Goal: Information Seeking & Learning: Find specific page/section

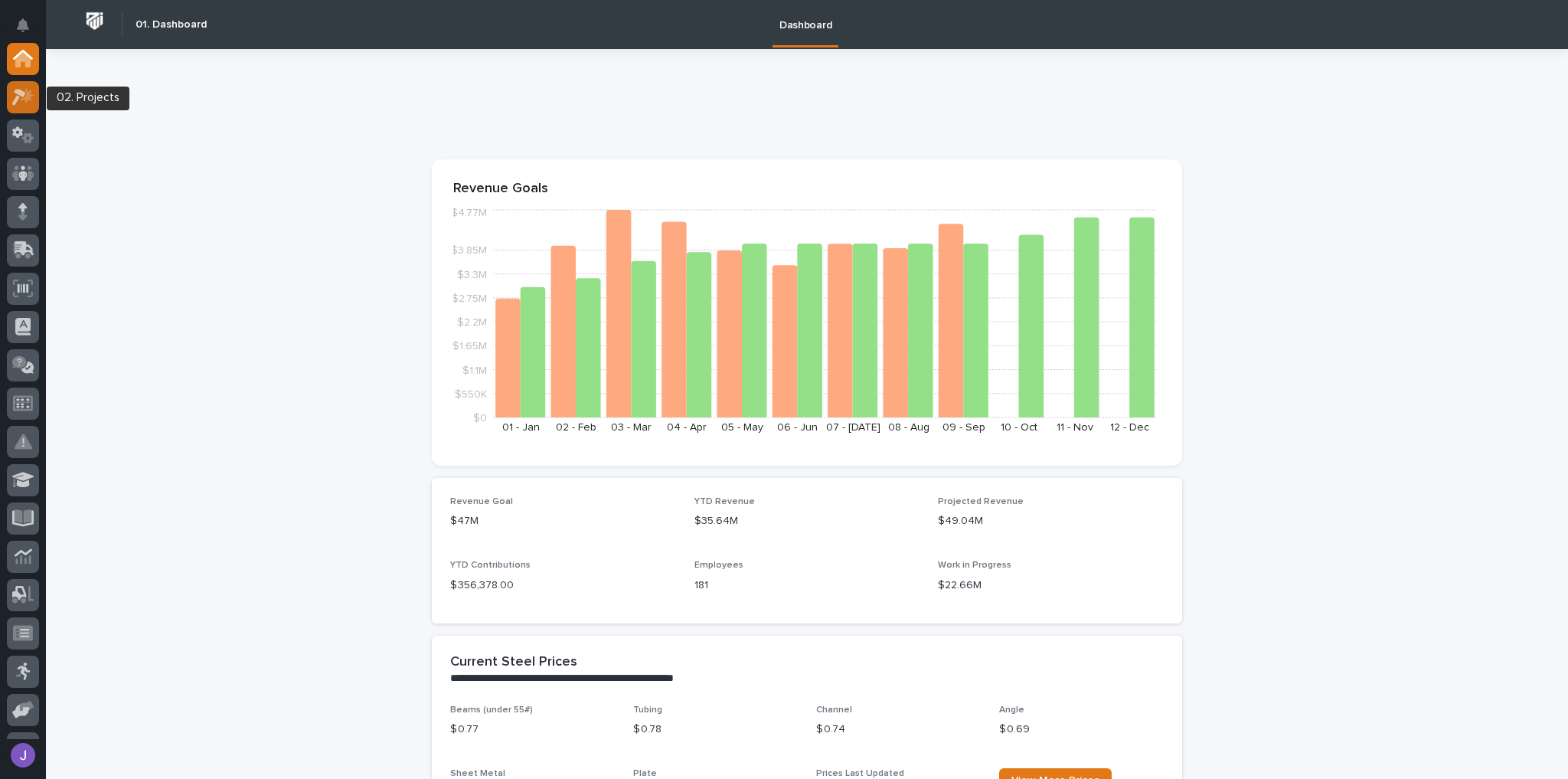
click at [34, 96] on icon at bounding box center [23, 96] width 22 height 17
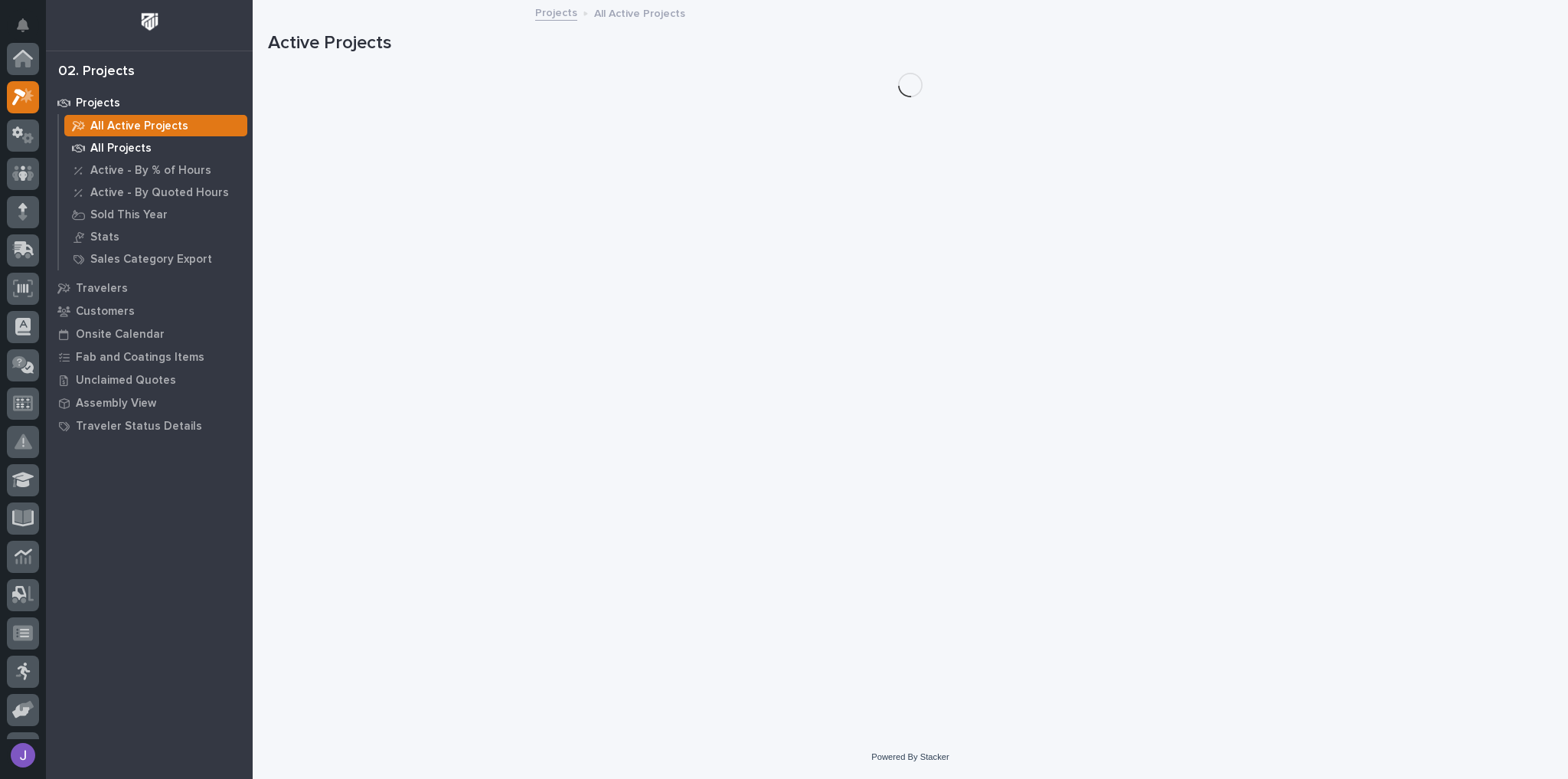
scroll to position [39, 0]
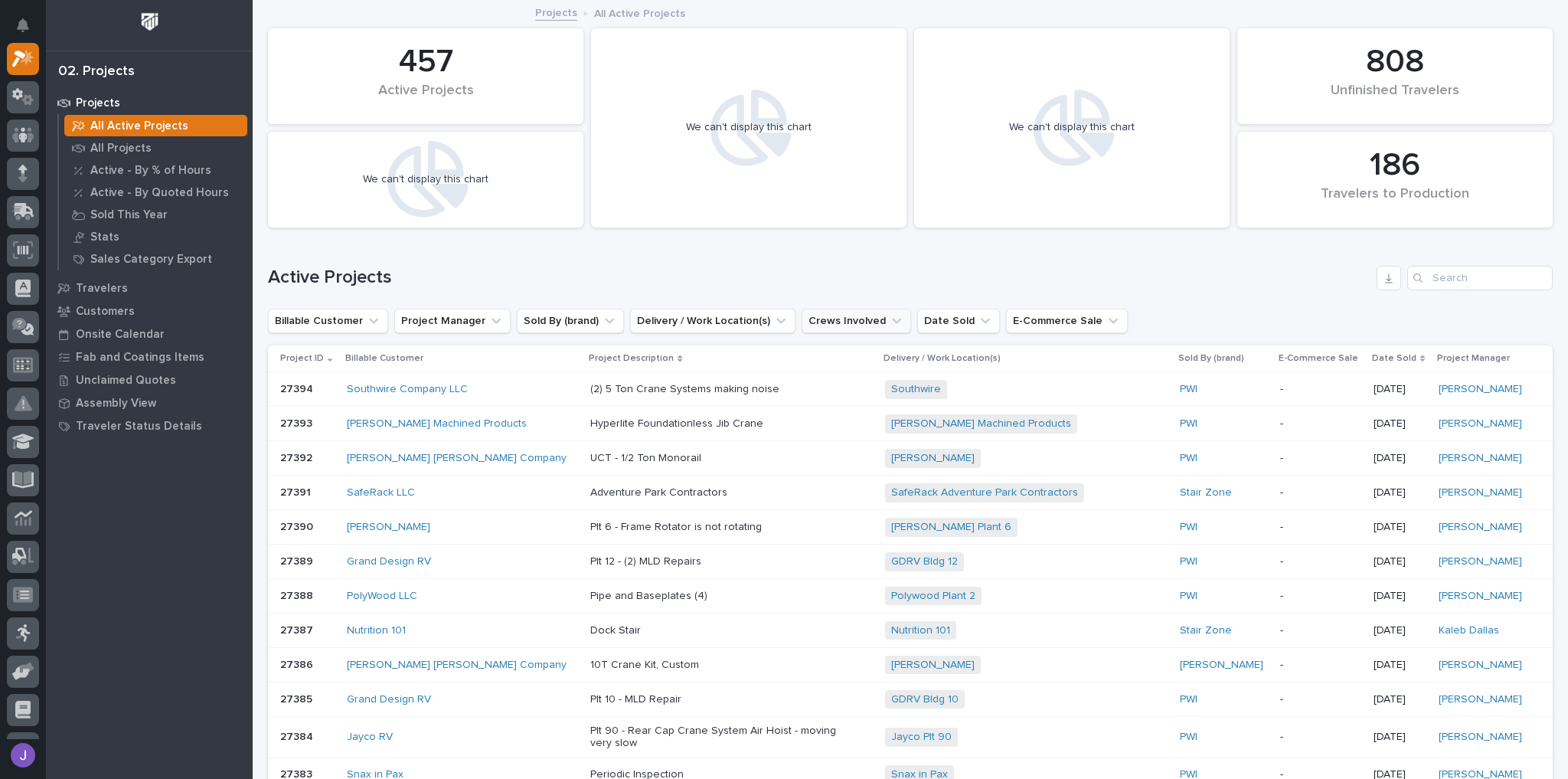
click at [818, 324] on button "Crews Involved" at bounding box center [857, 320] width 110 height 24
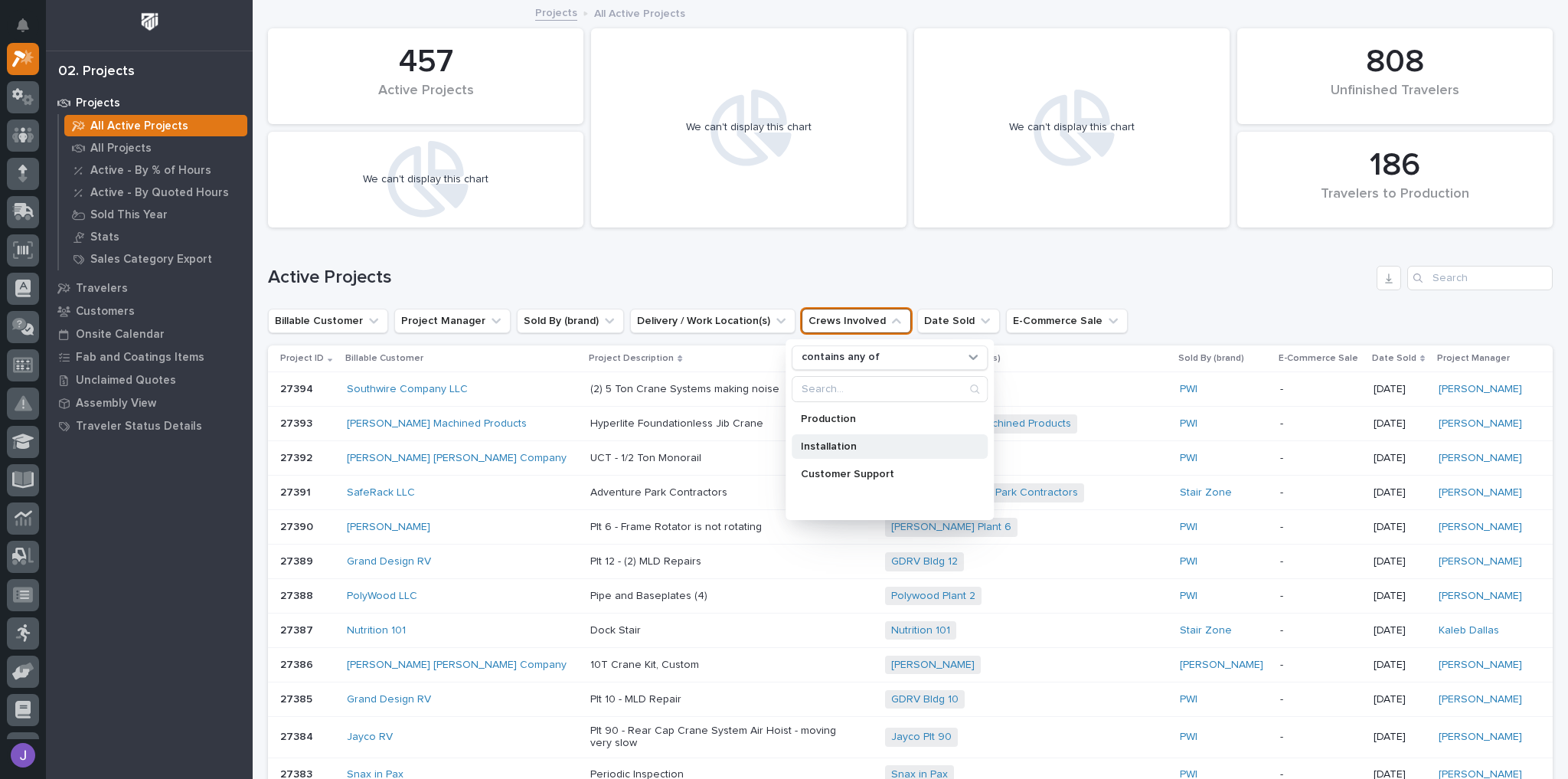
click at [853, 443] on p "Installation" at bounding box center [882, 446] width 163 height 11
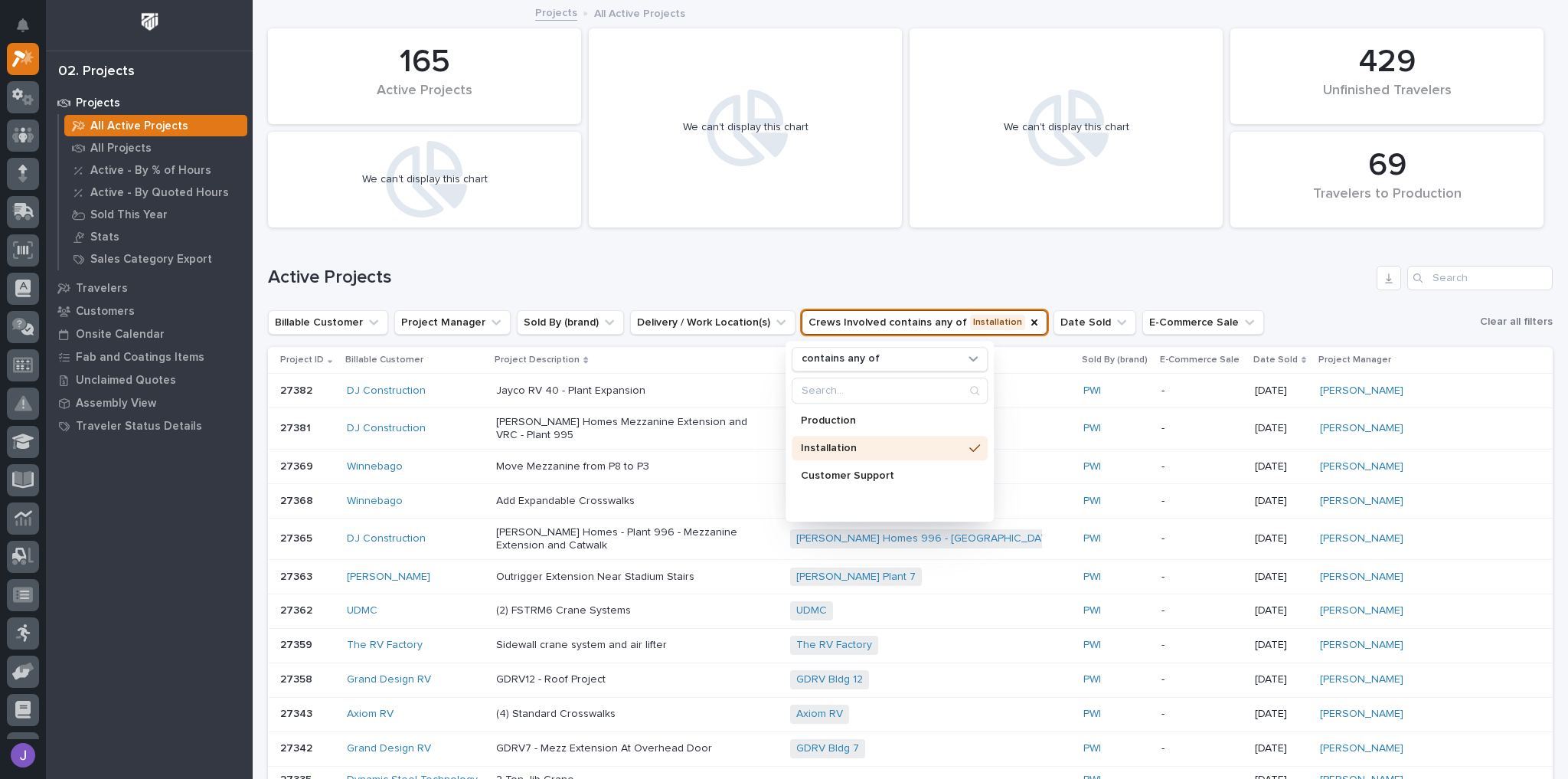
click at [701, 251] on div "Active Projects" at bounding box center [910, 272] width 1284 height 73
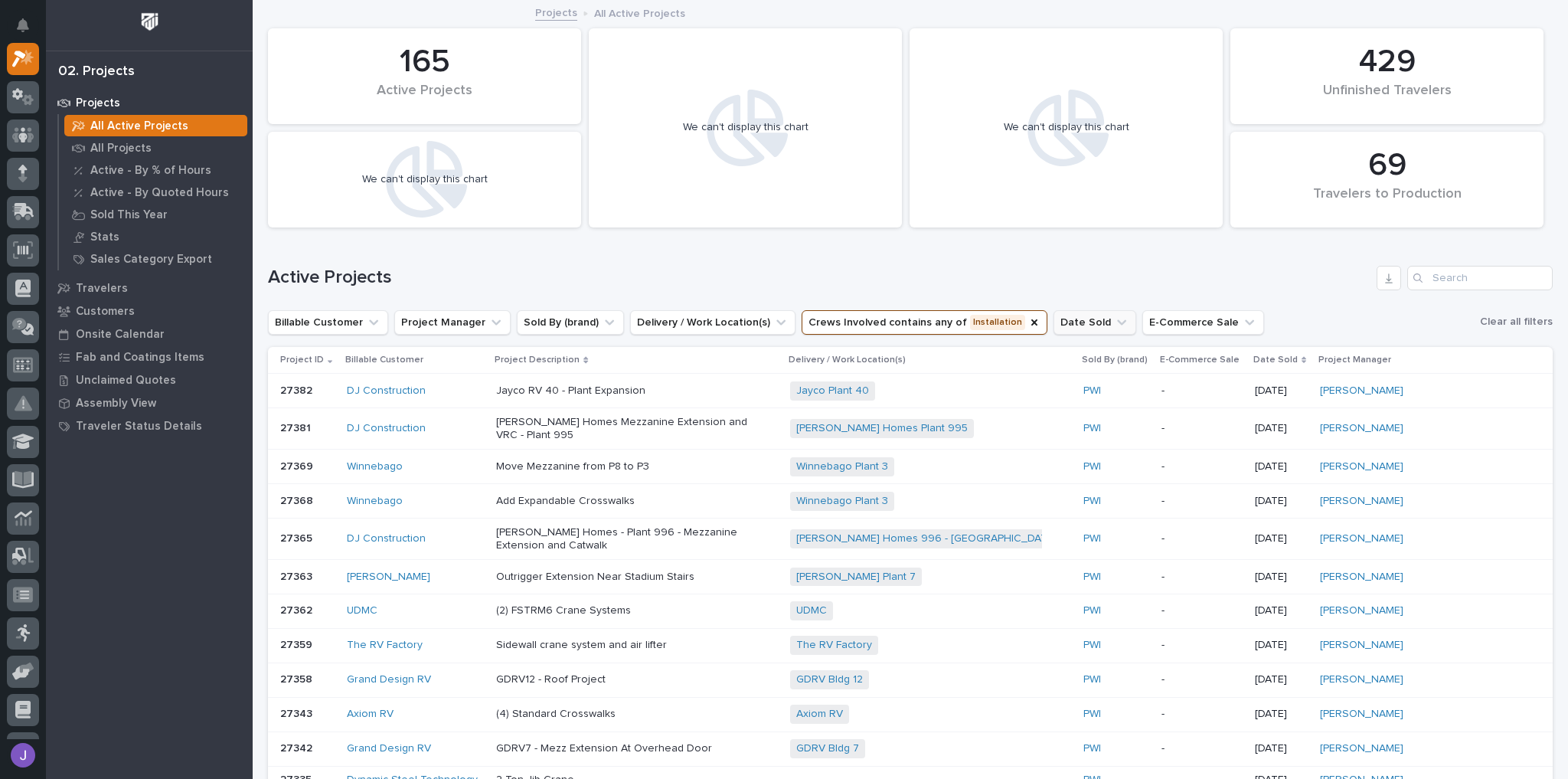
click at [1078, 317] on button "Date Sold" at bounding box center [1094, 322] width 83 height 24
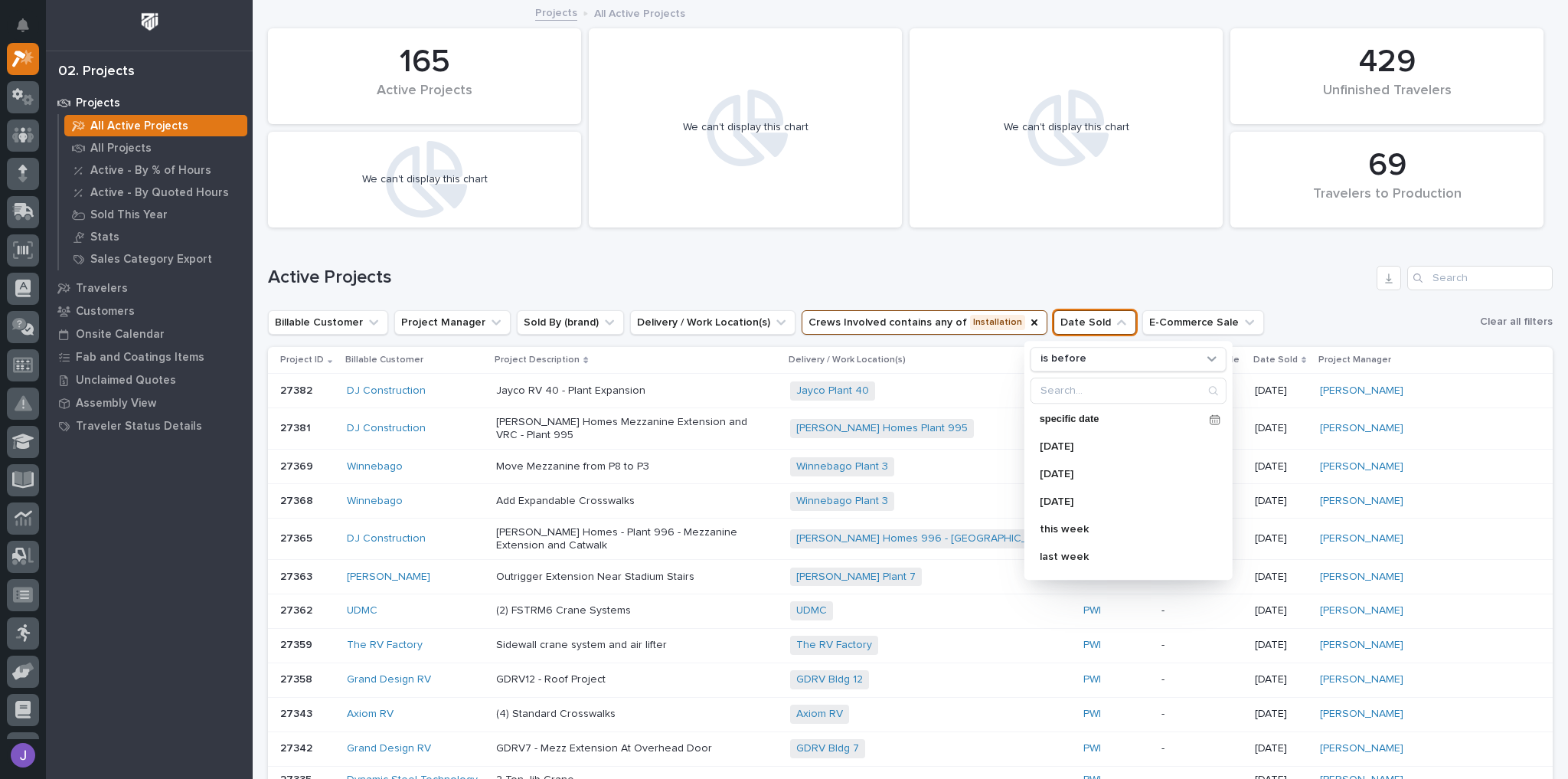
click at [1153, 279] on h1 "Active Projects" at bounding box center [818, 277] width 1102 height 22
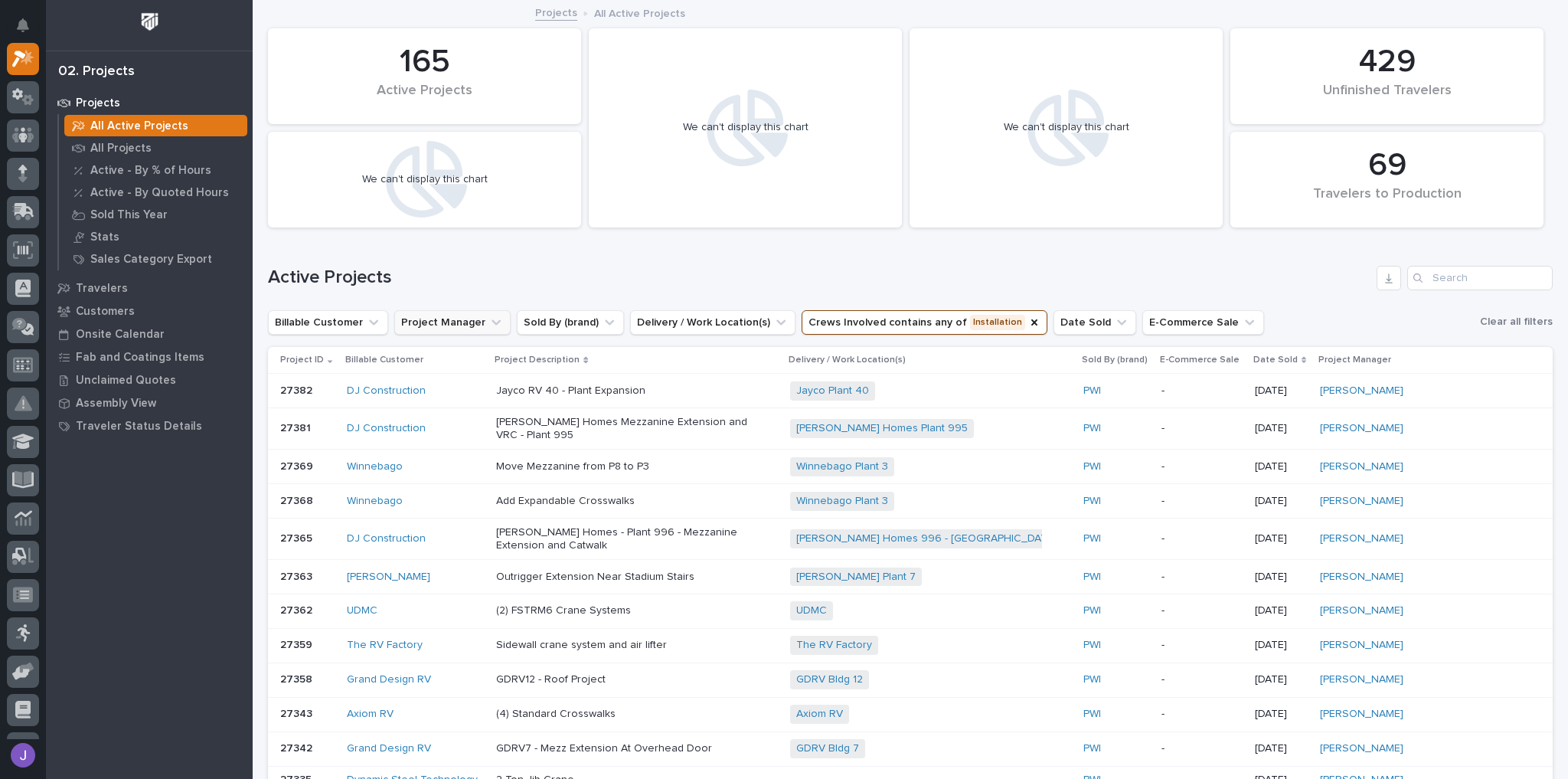
click at [484, 329] on button "Project Manager" at bounding box center [452, 322] width 116 height 24
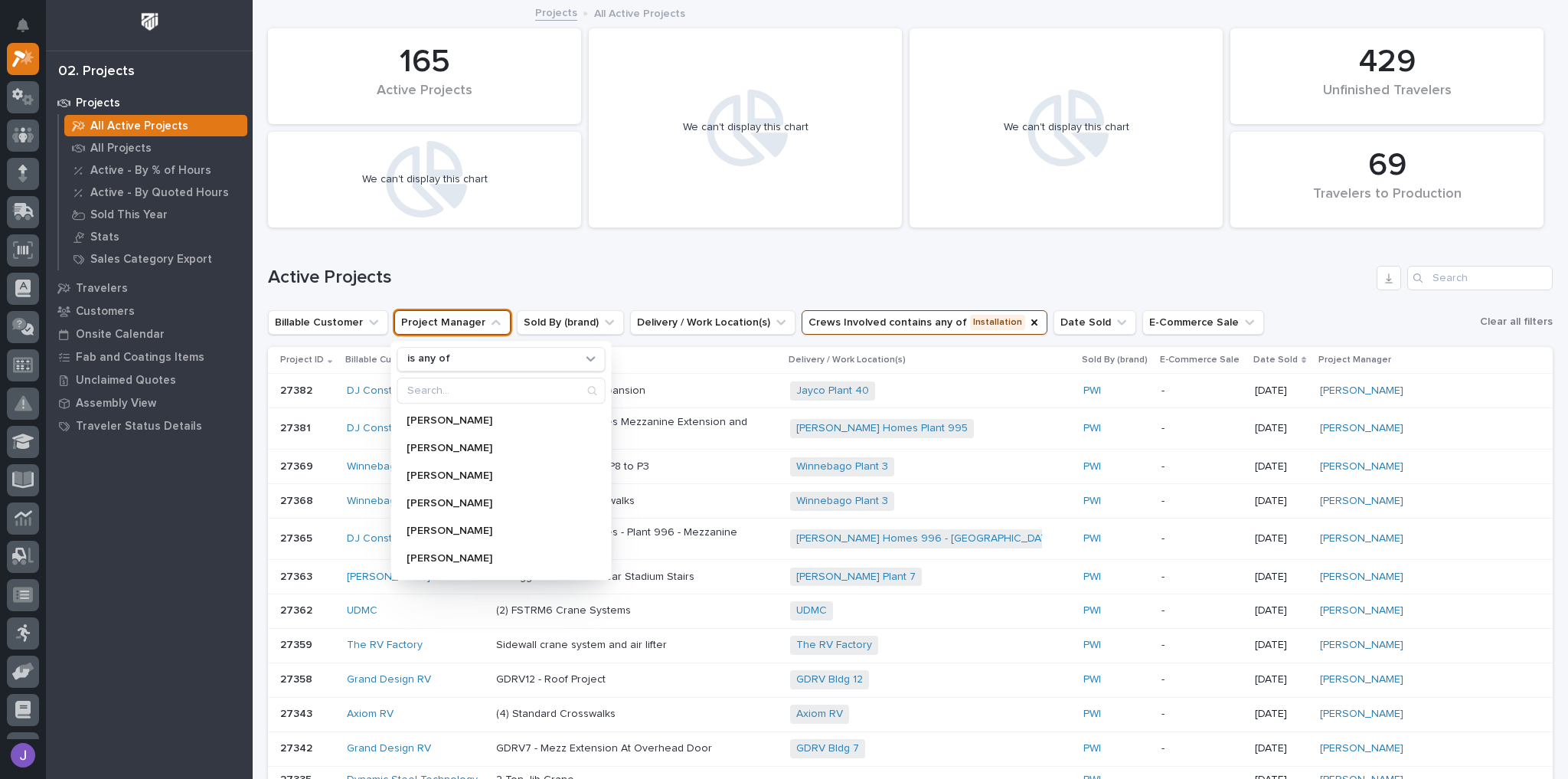
click at [484, 329] on button "Project Manager" at bounding box center [452, 322] width 116 height 24
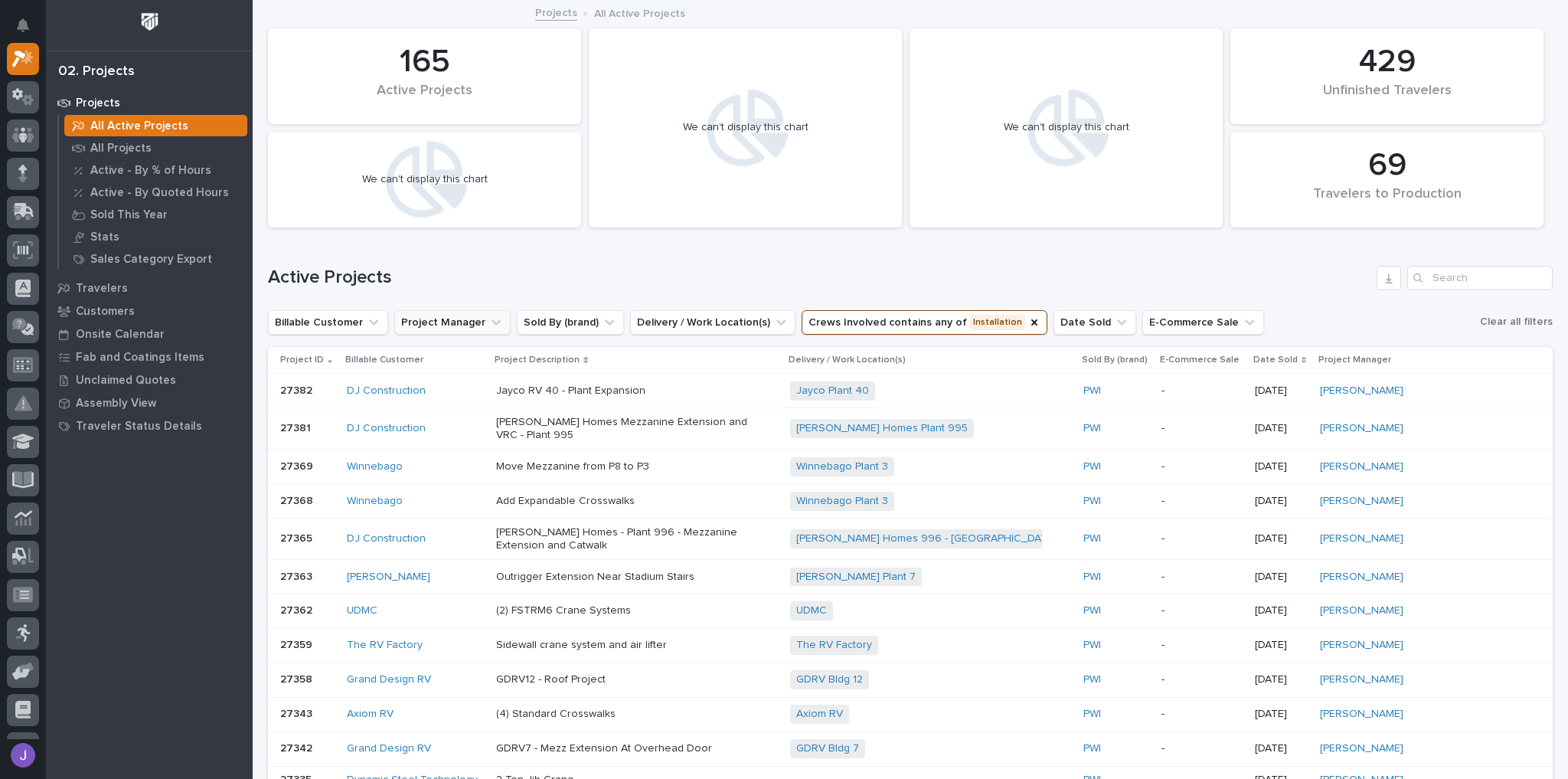
click at [453, 320] on button "Project Manager" at bounding box center [452, 322] width 116 height 24
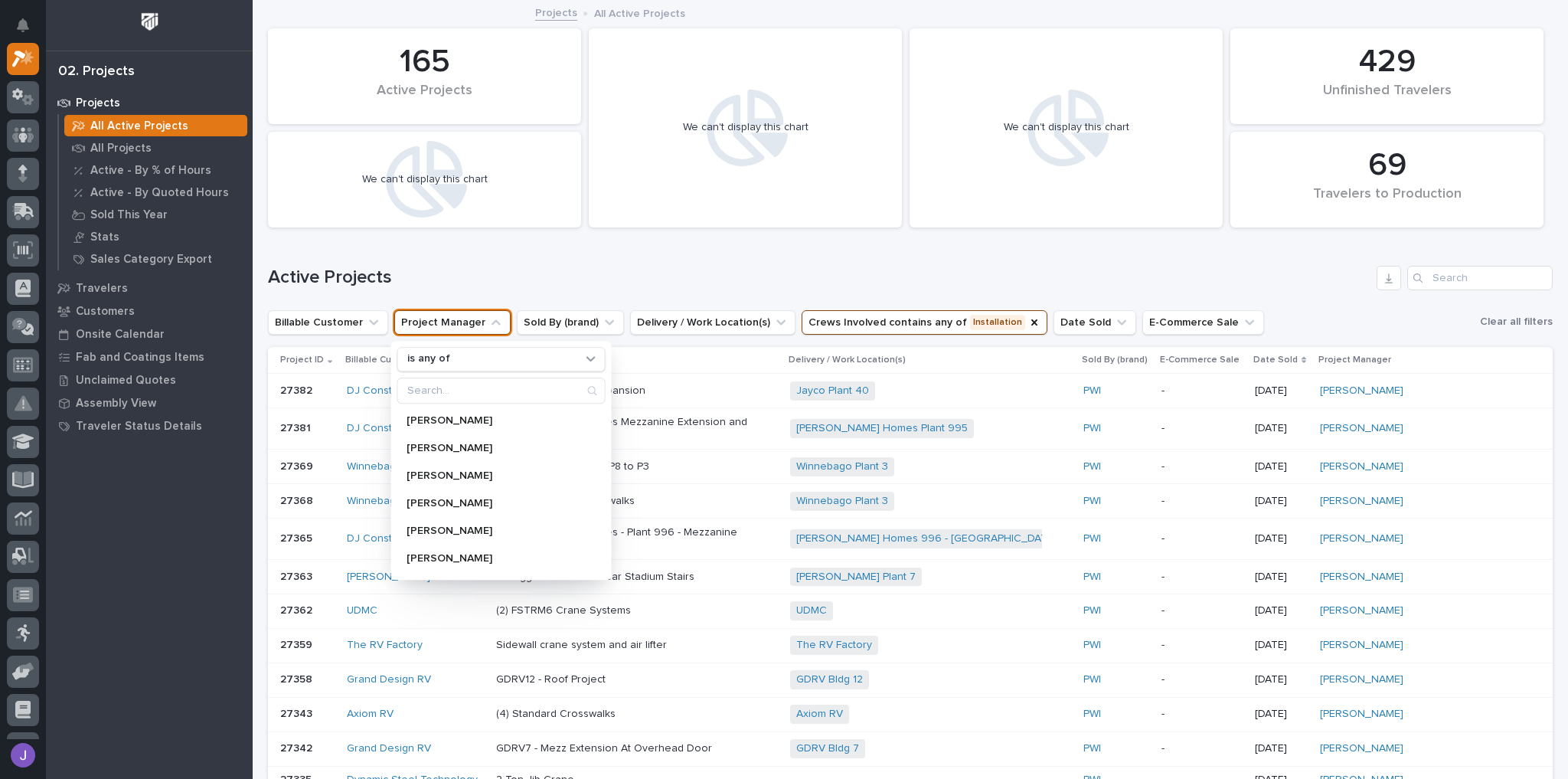
click at [453, 319] on button "Project Manager" at bounding box center [452, 322] width 116 height 24
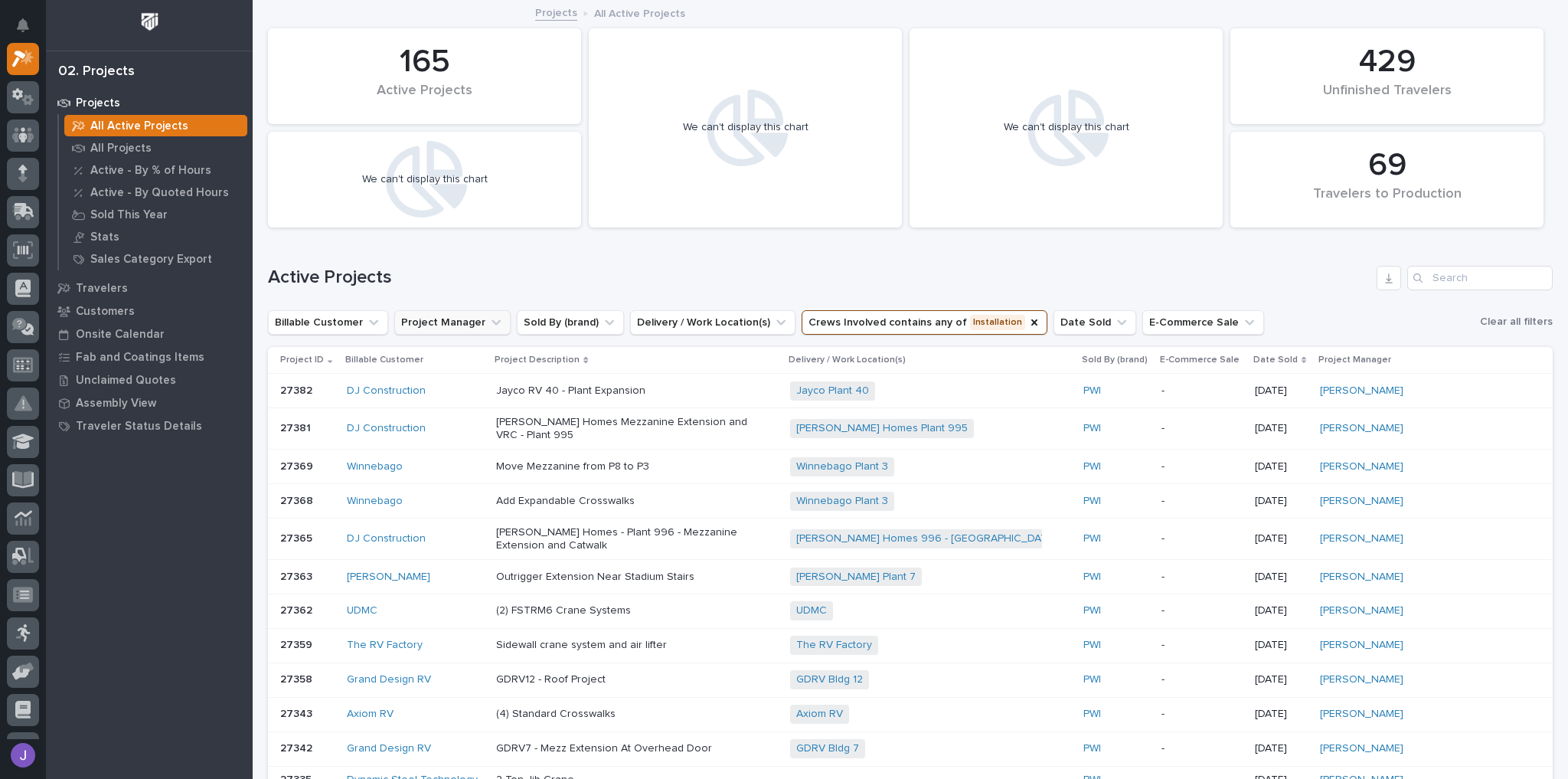
click at [498, 329] on button "Project Manager" at bounding box center [452, 322] width 116 height 24
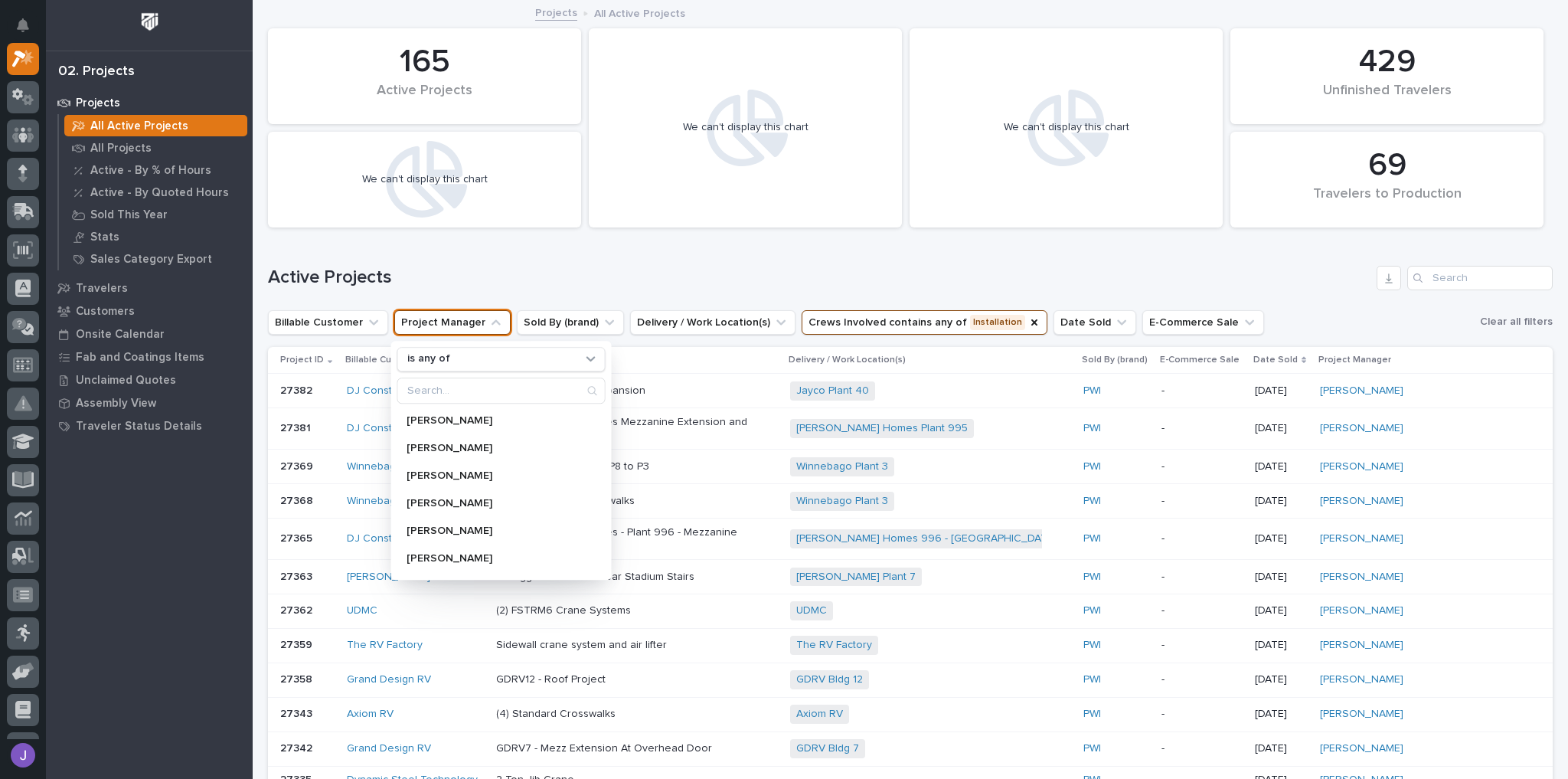
click at [488, 263] on div "Active Projects" at bounding box center [910, 272] width 1284 height 73
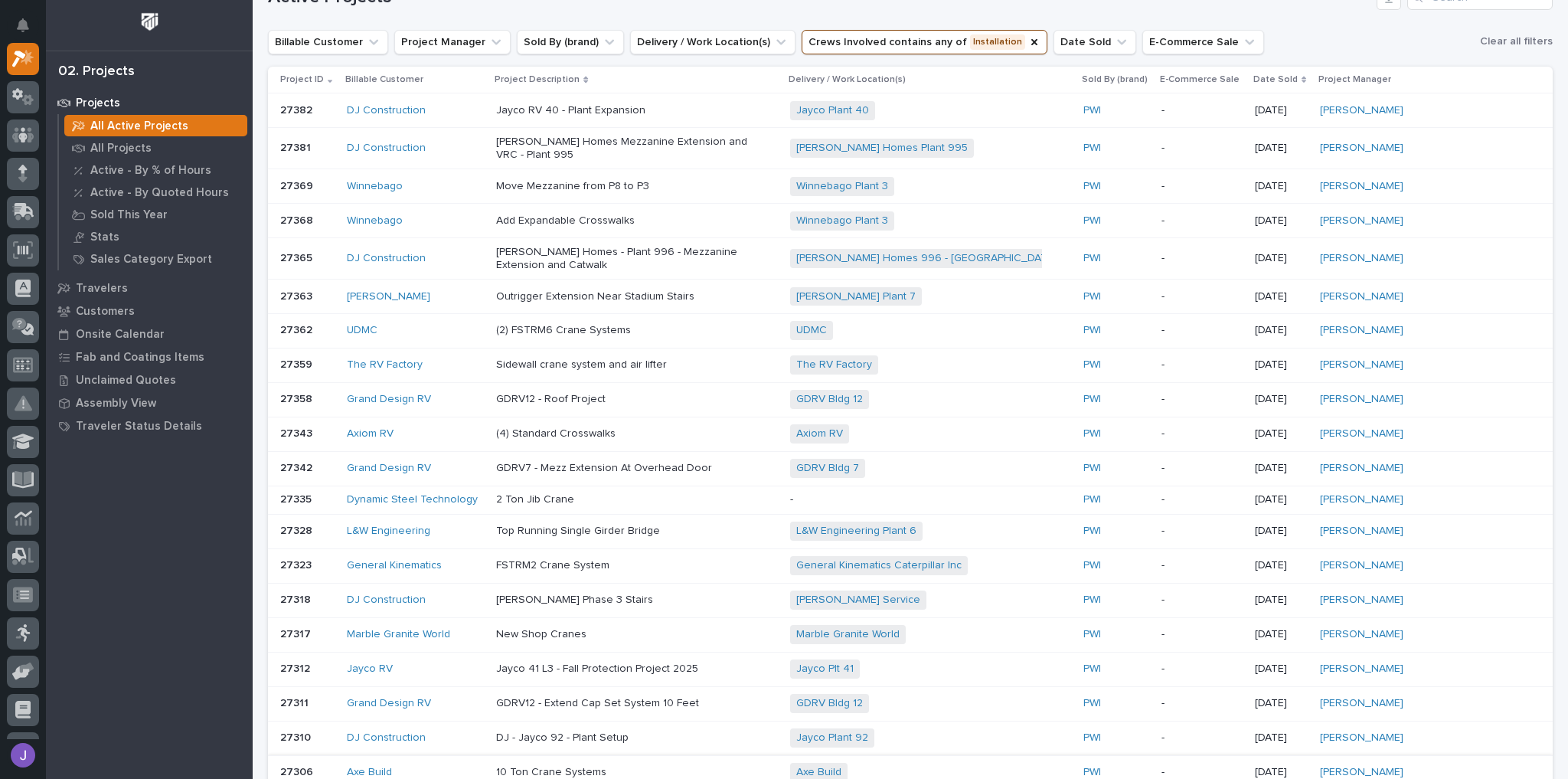
scroll to position [186, 0]
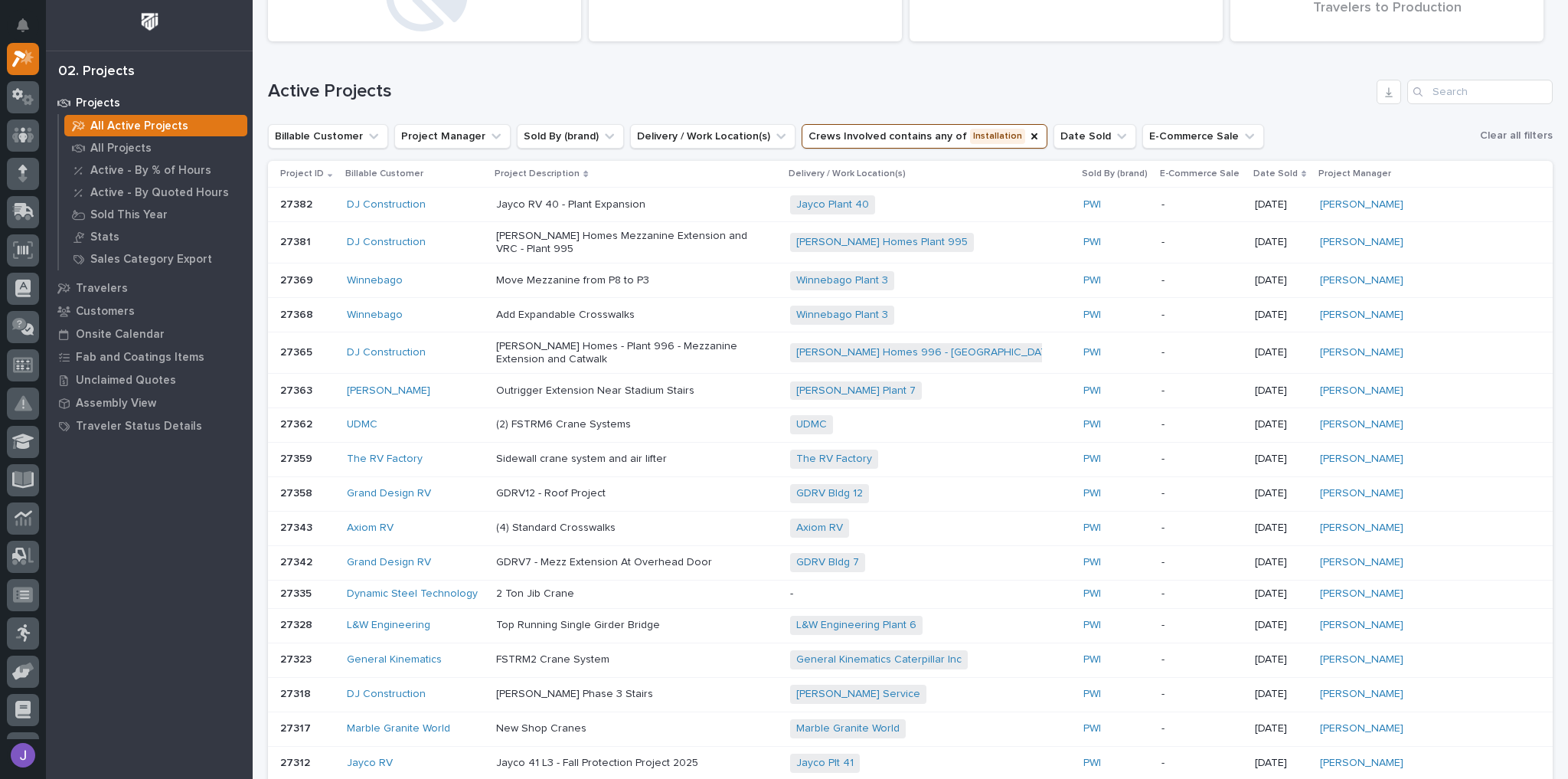
click at [321, 174] on div "Project ID" at bounding box center [308, 173] width 56 height 16
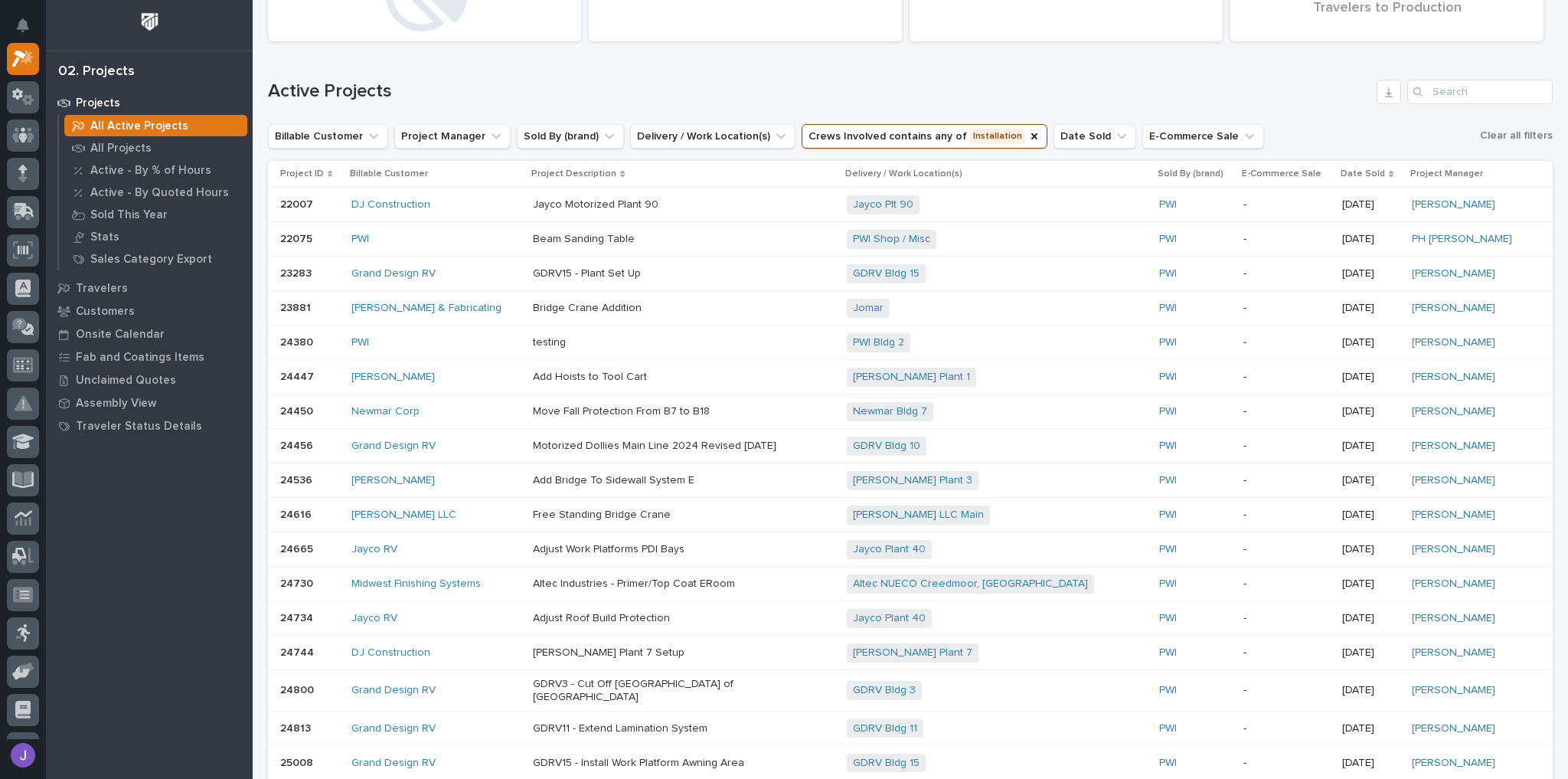
scroll to position [182, 0]
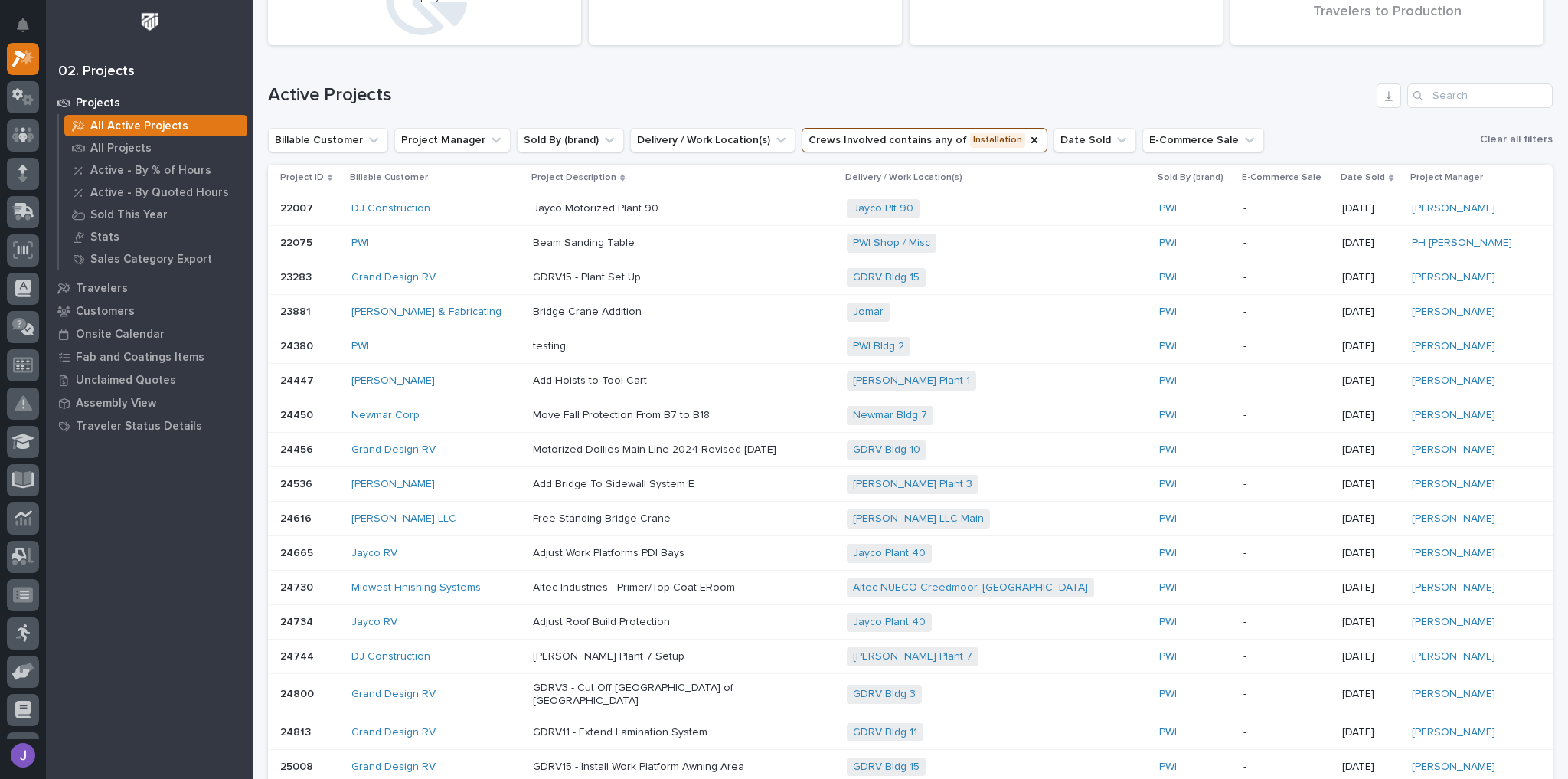
click at [291, 174] on p "Project ID" at bounding box center [301, 177] width 43 height 16
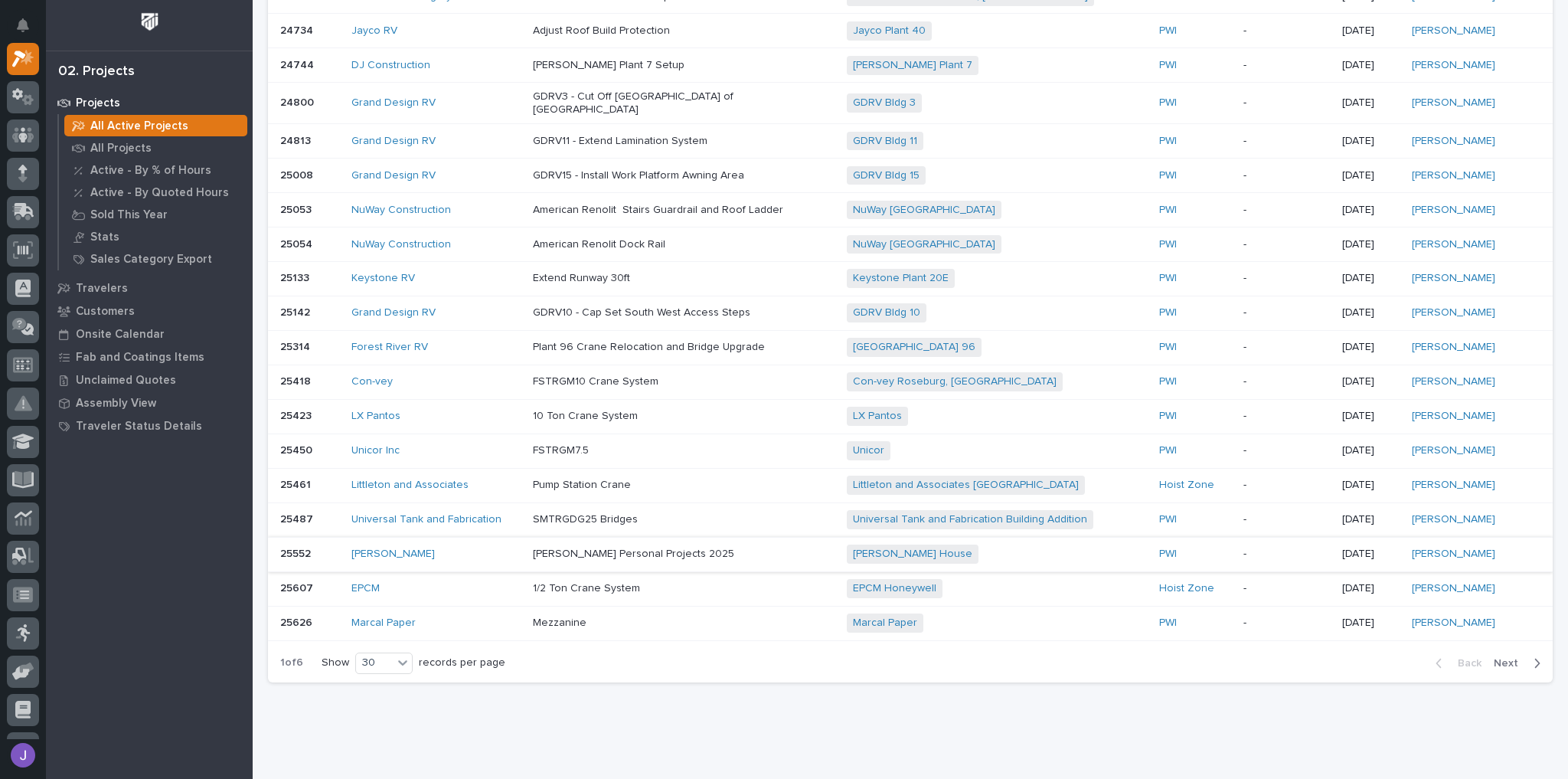
scroll to position [791, 0]
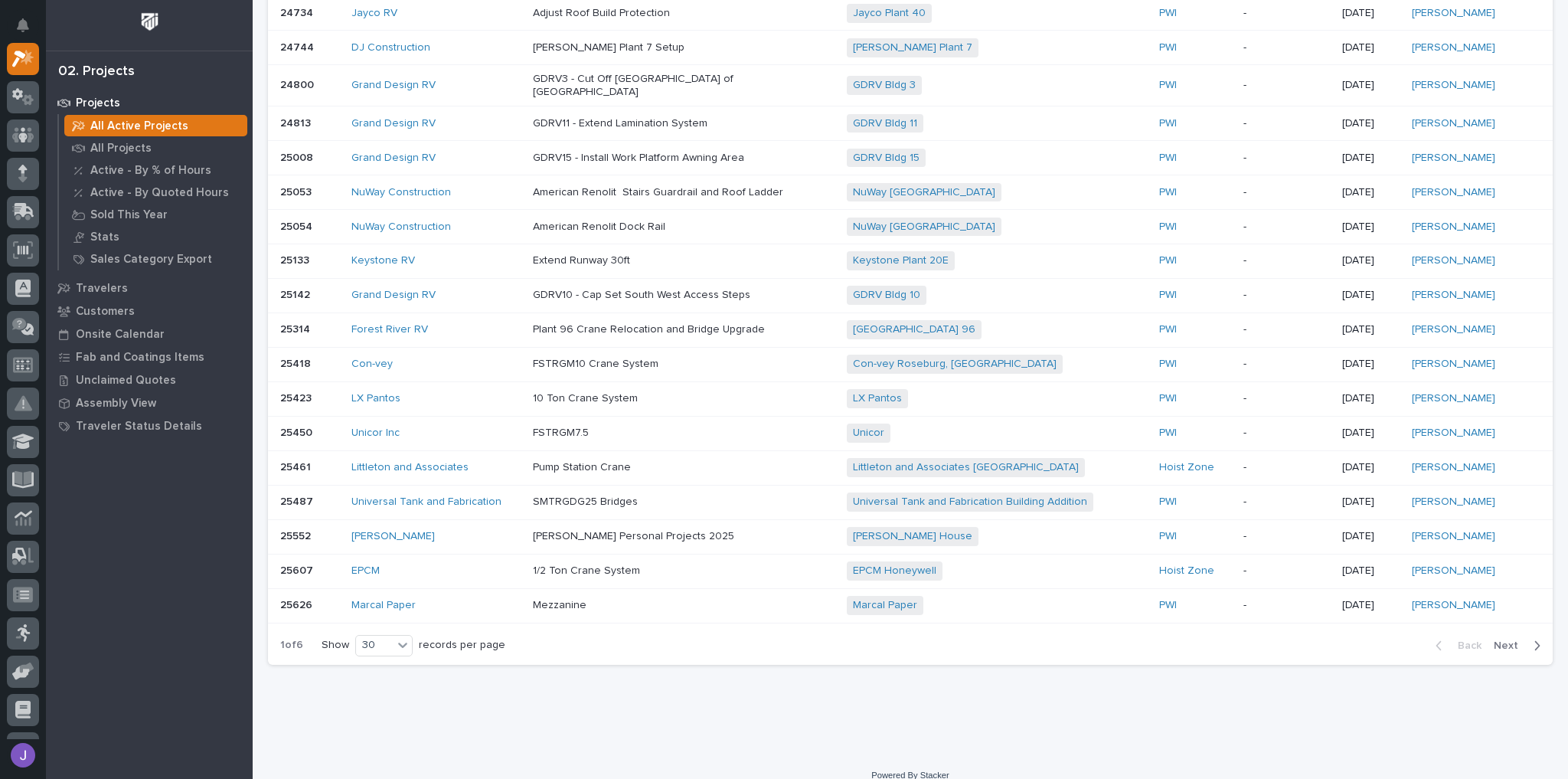
click at [1507, 638] on span "Next" at bounding box center [1509, 645] width 34 height 13
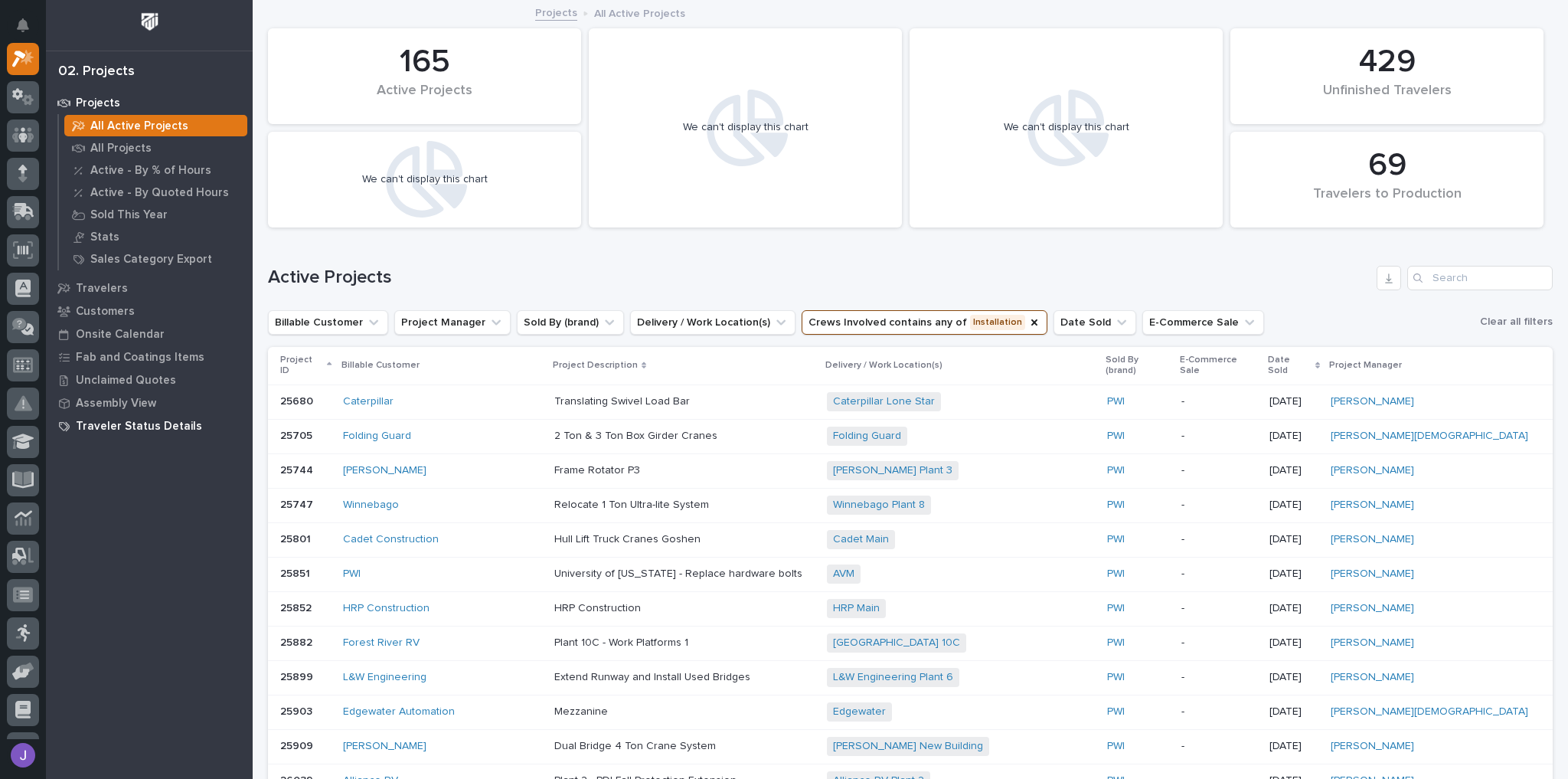
click at [122, 424] on p "Traveler Status Details" at bounding box center [139, 427] width 126 height 13
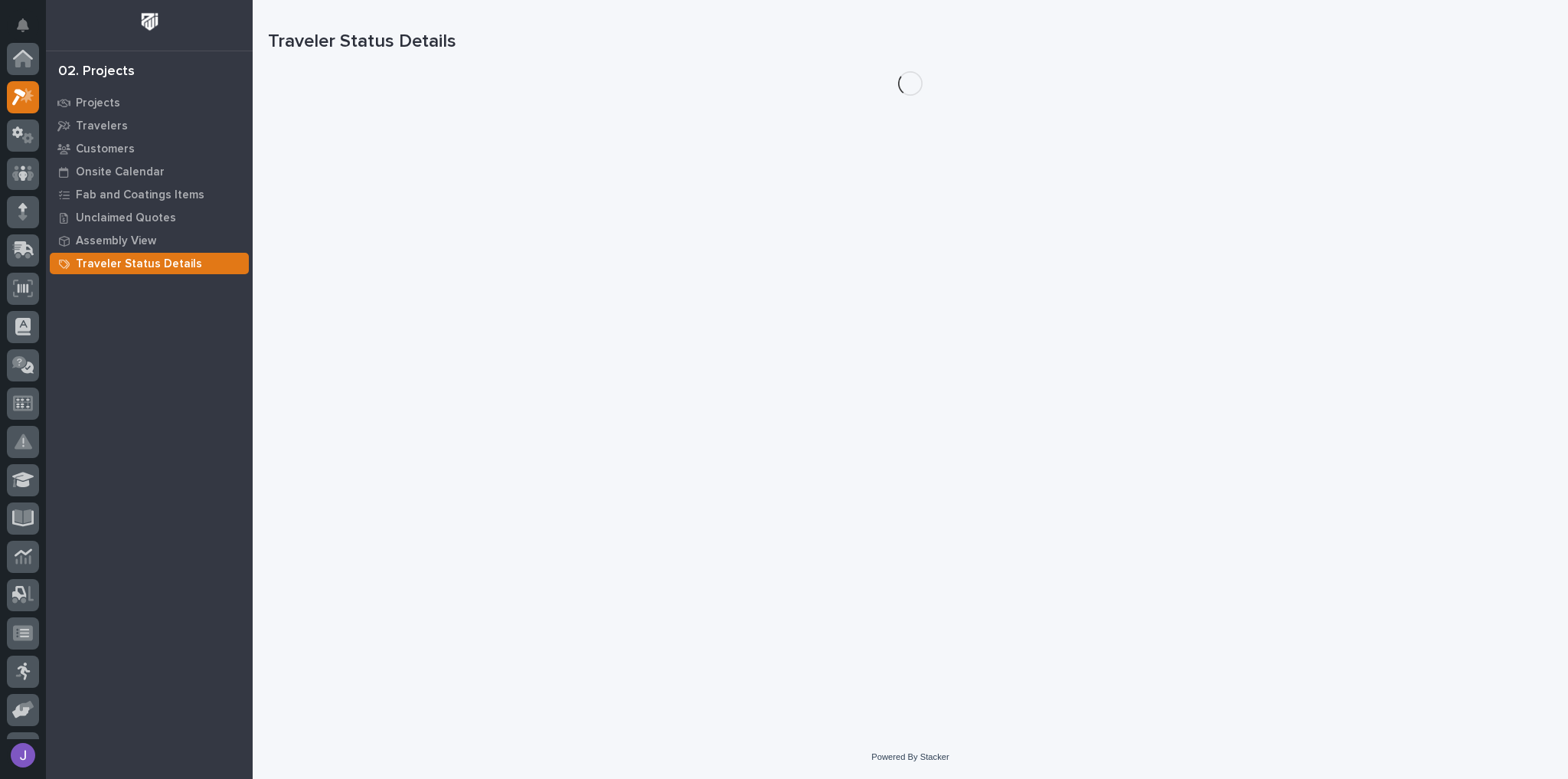
scroll to position [39, 0]
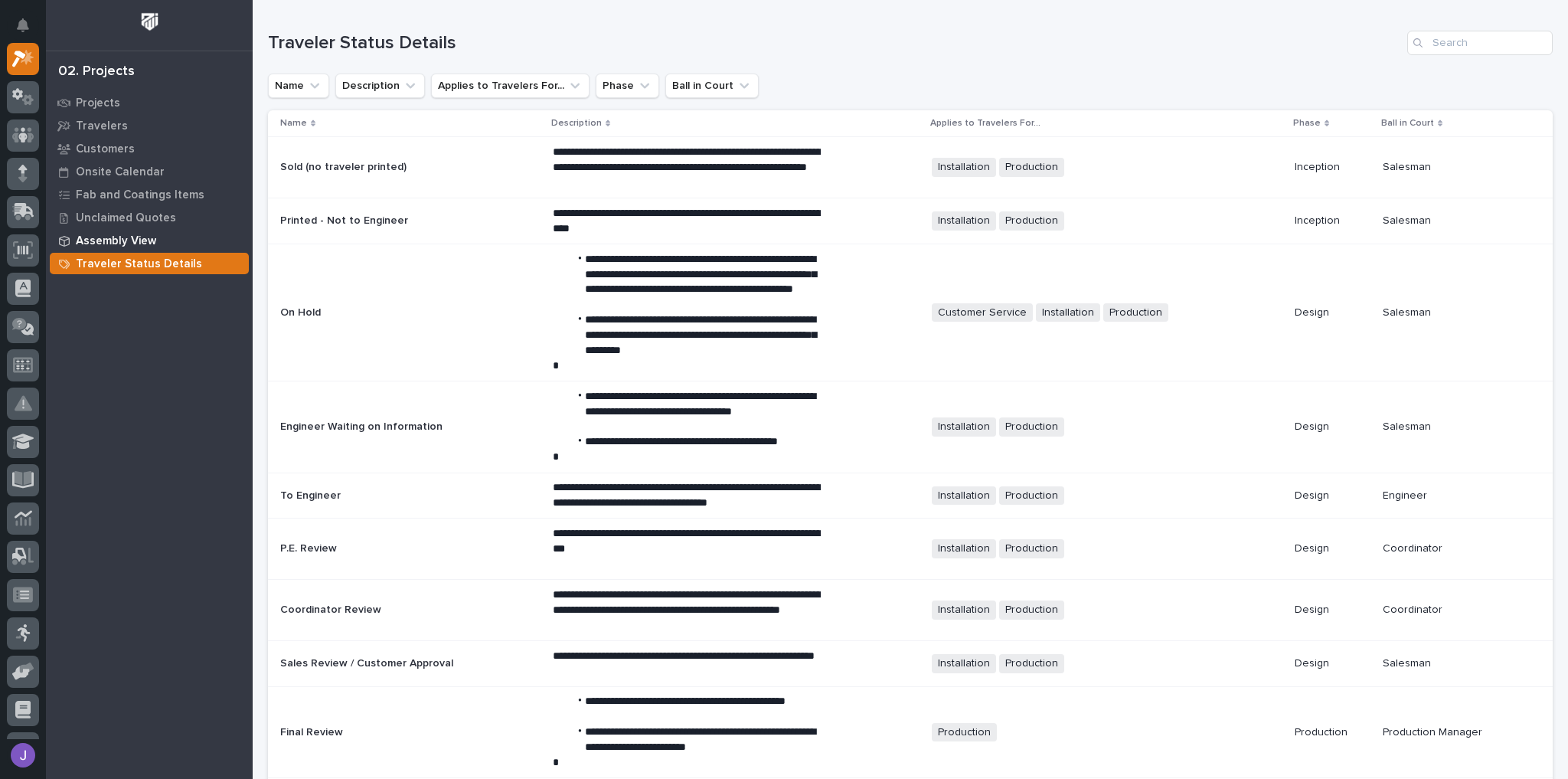
click at [105, 246] on p "Assembly View" at bounding box center [116, 241] width 80 height 13
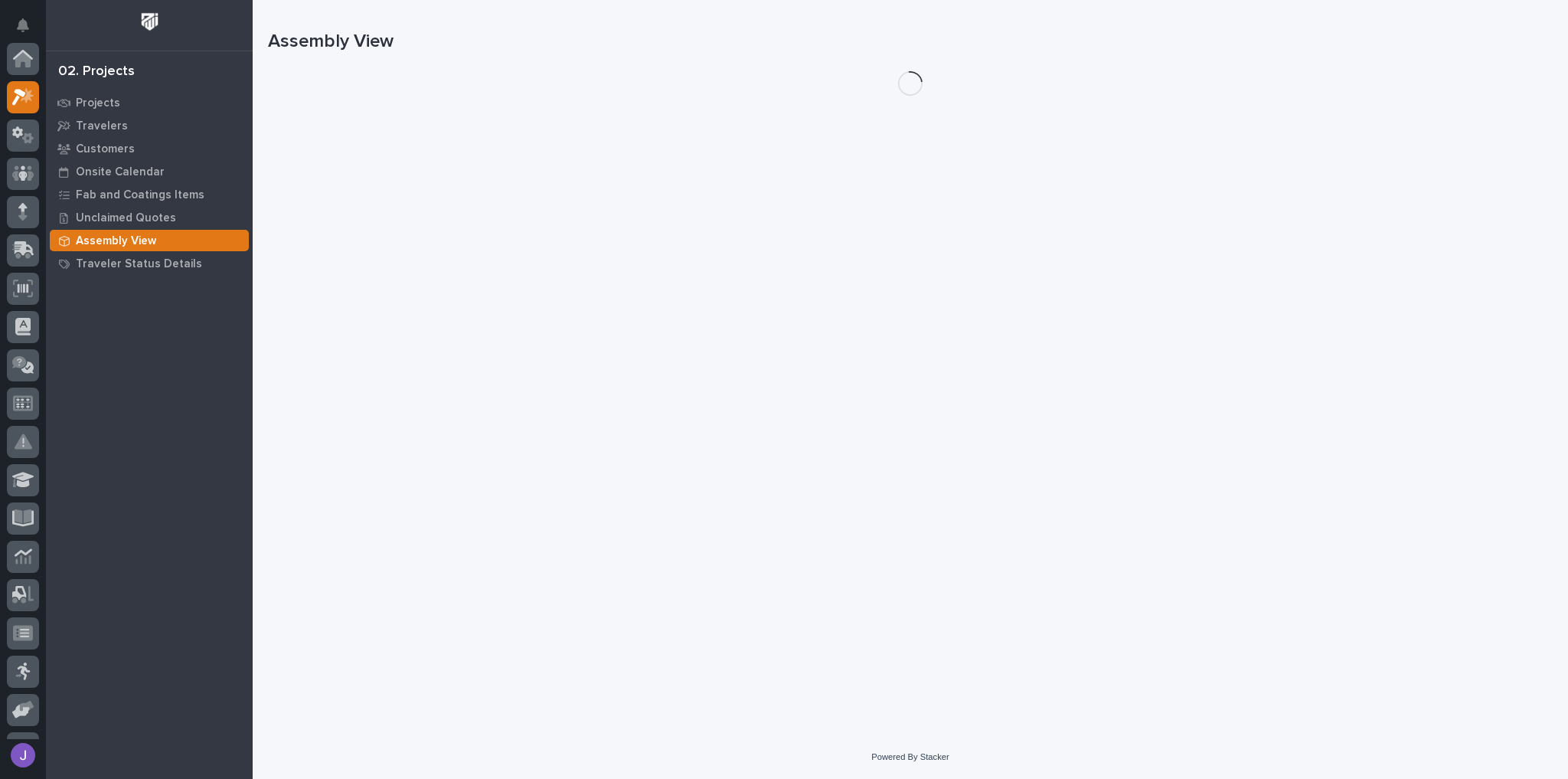
scroll to position [39, 0]
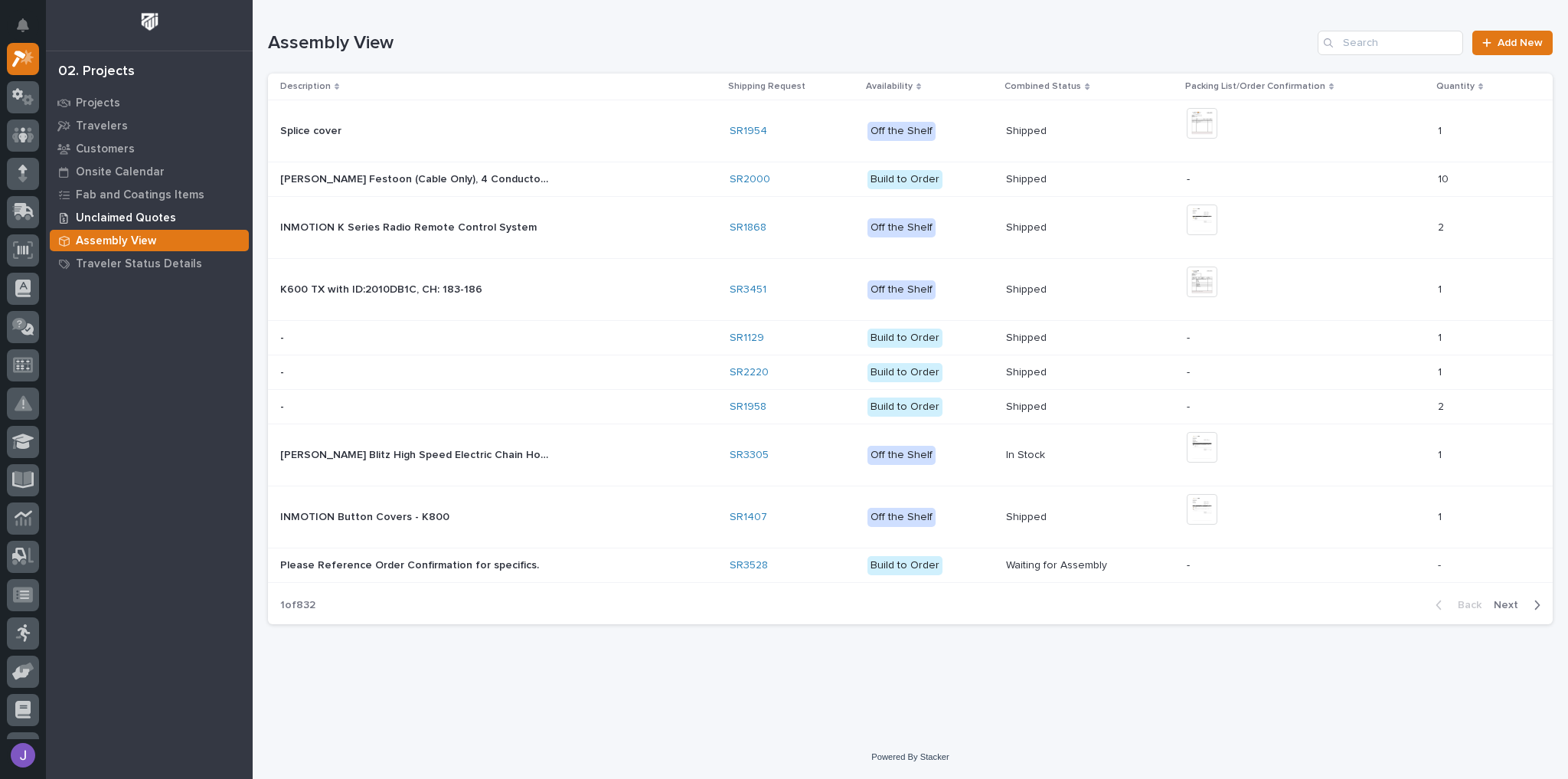
click at [93, 212] on p "Unclaimed Quotes" at bounding box center [126, 218] width 100 height 13
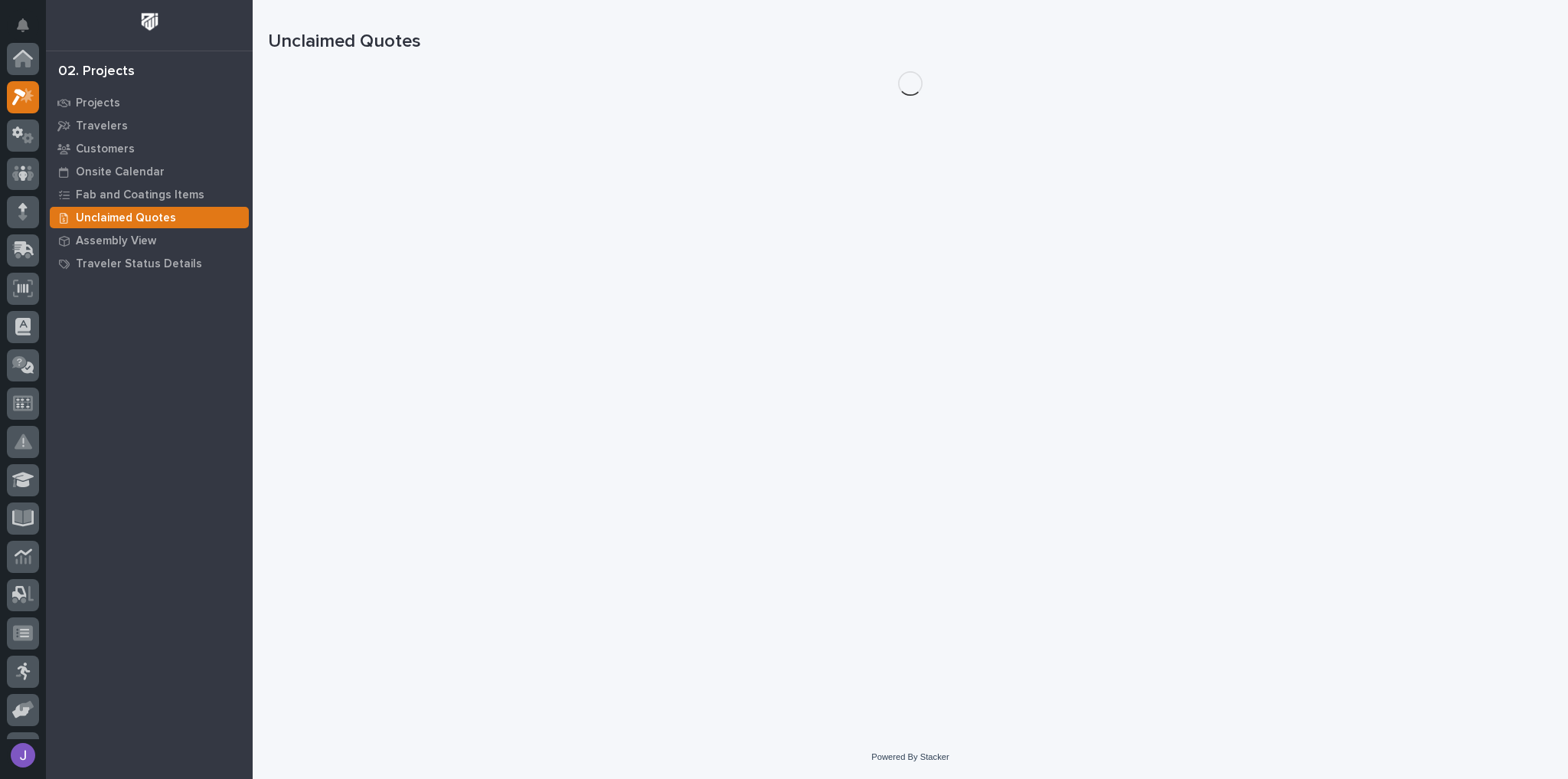
scroll to position [39, 0]
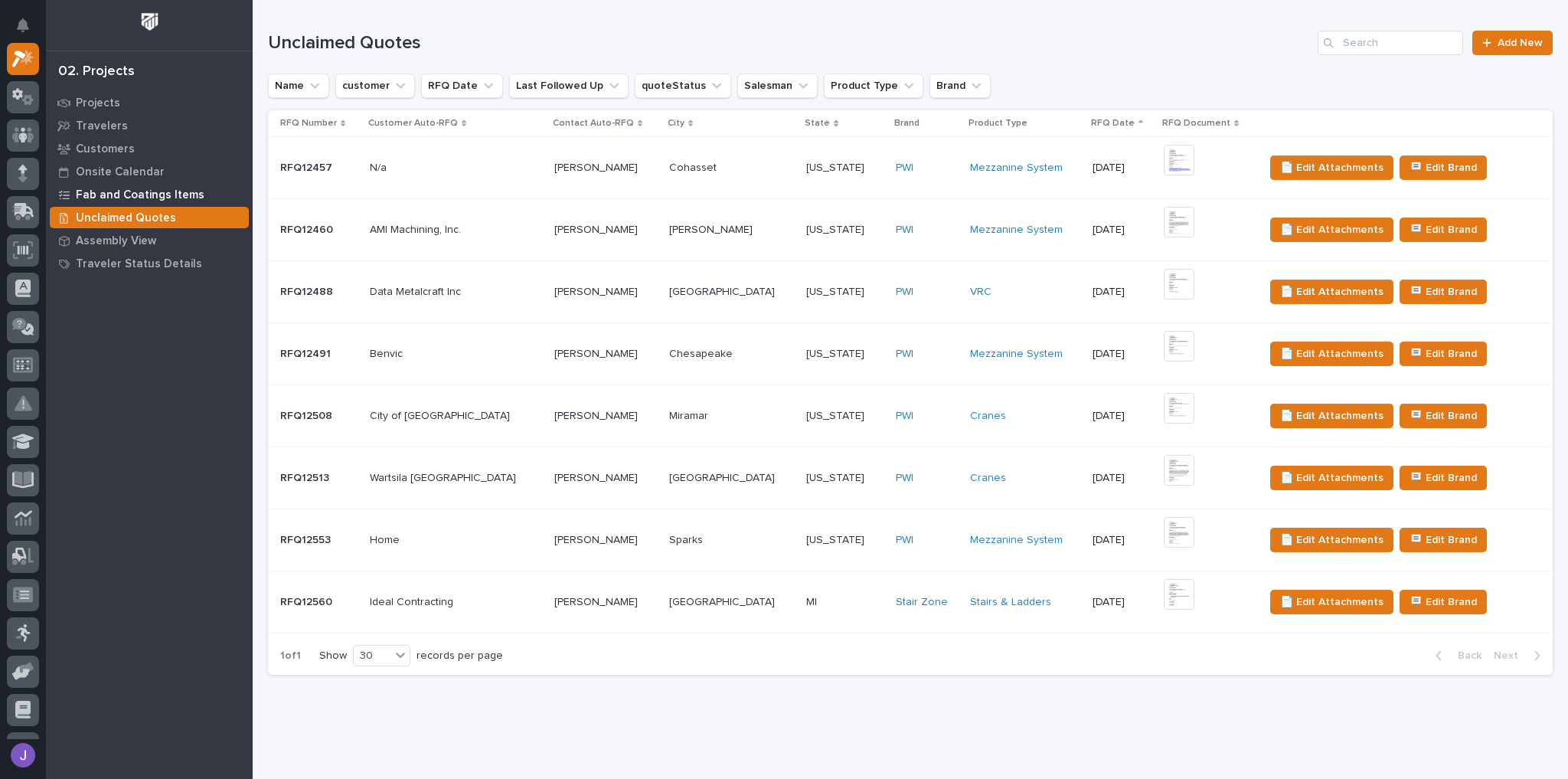
click at [101, 196] on p "Fab and Coatings Items" at bounding box center [141, 195] width 129 height 13
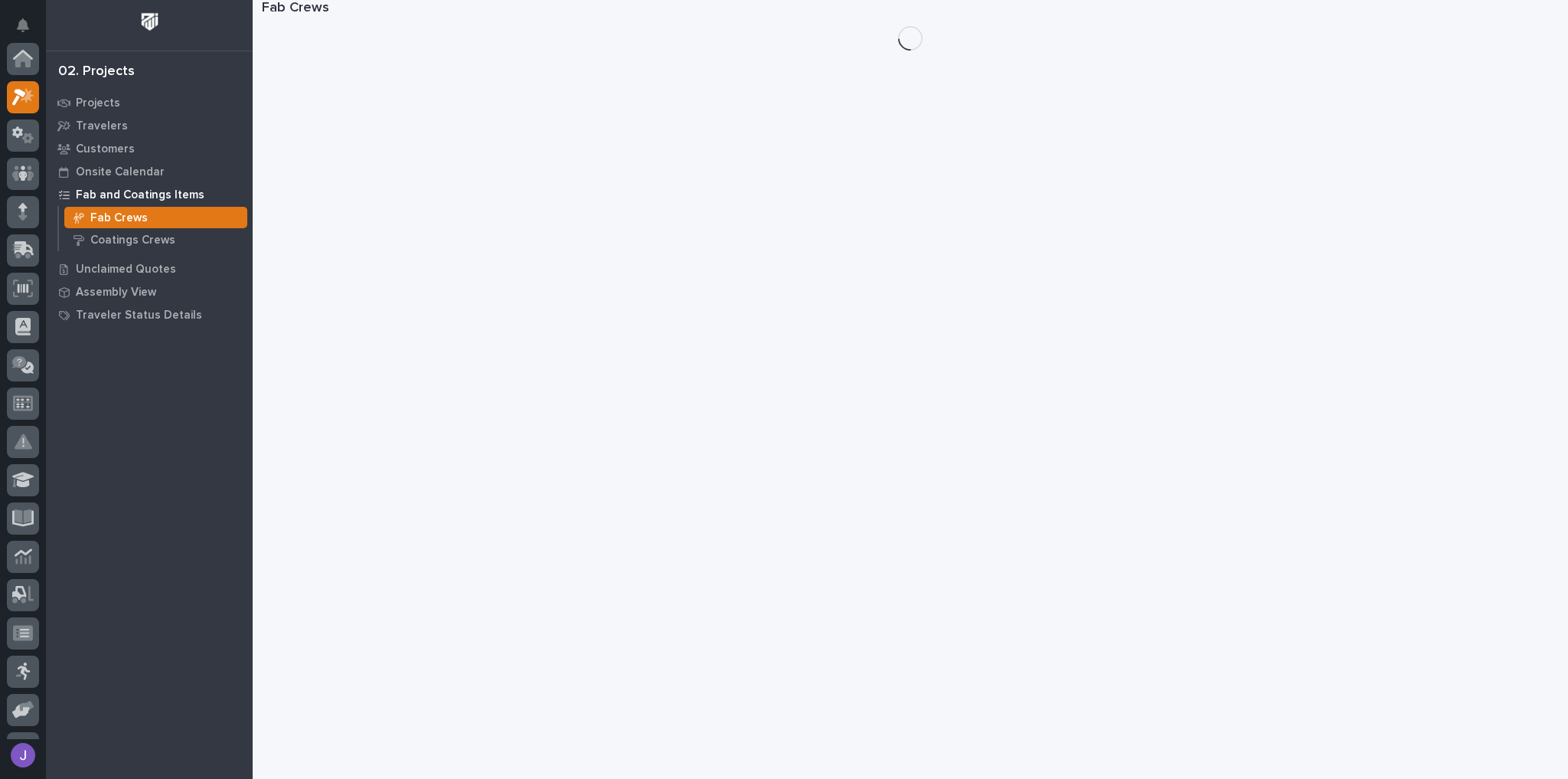
scroll to position [39, 0]
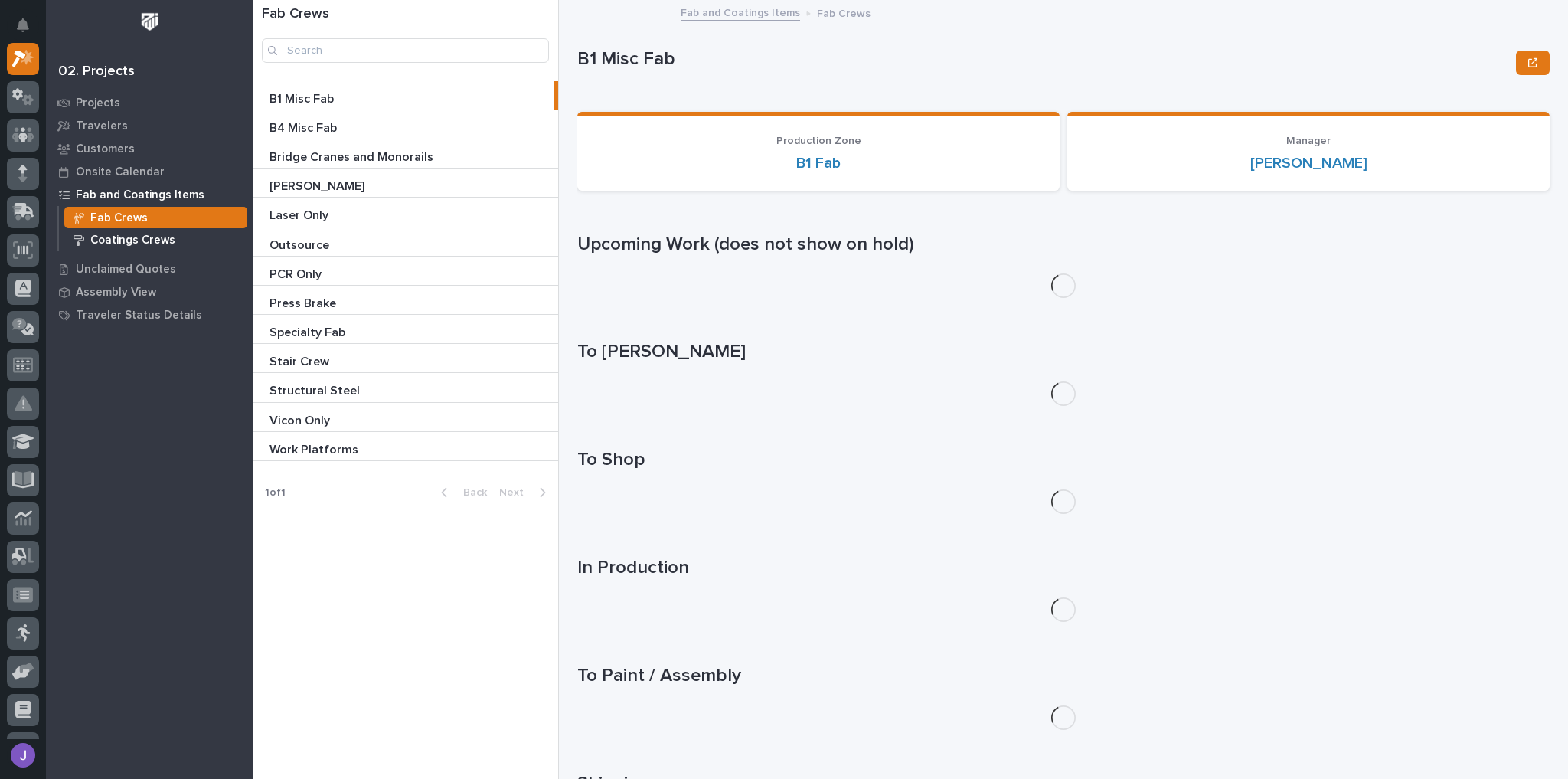
click at [105, 238] on p "Coatings Crews" at bounding box center [133, 241] width 85 height 13
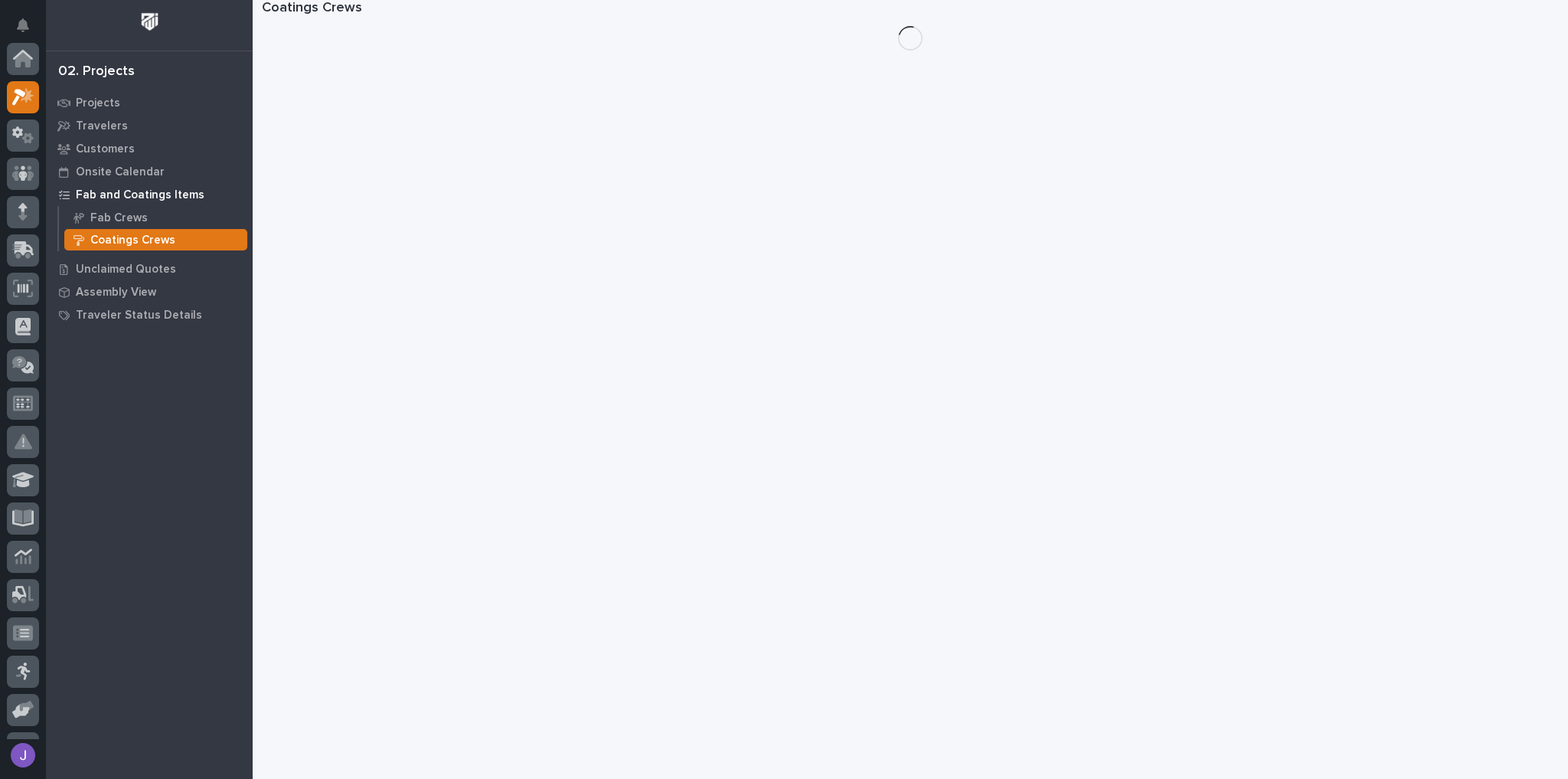
scroll to position [39, 0]
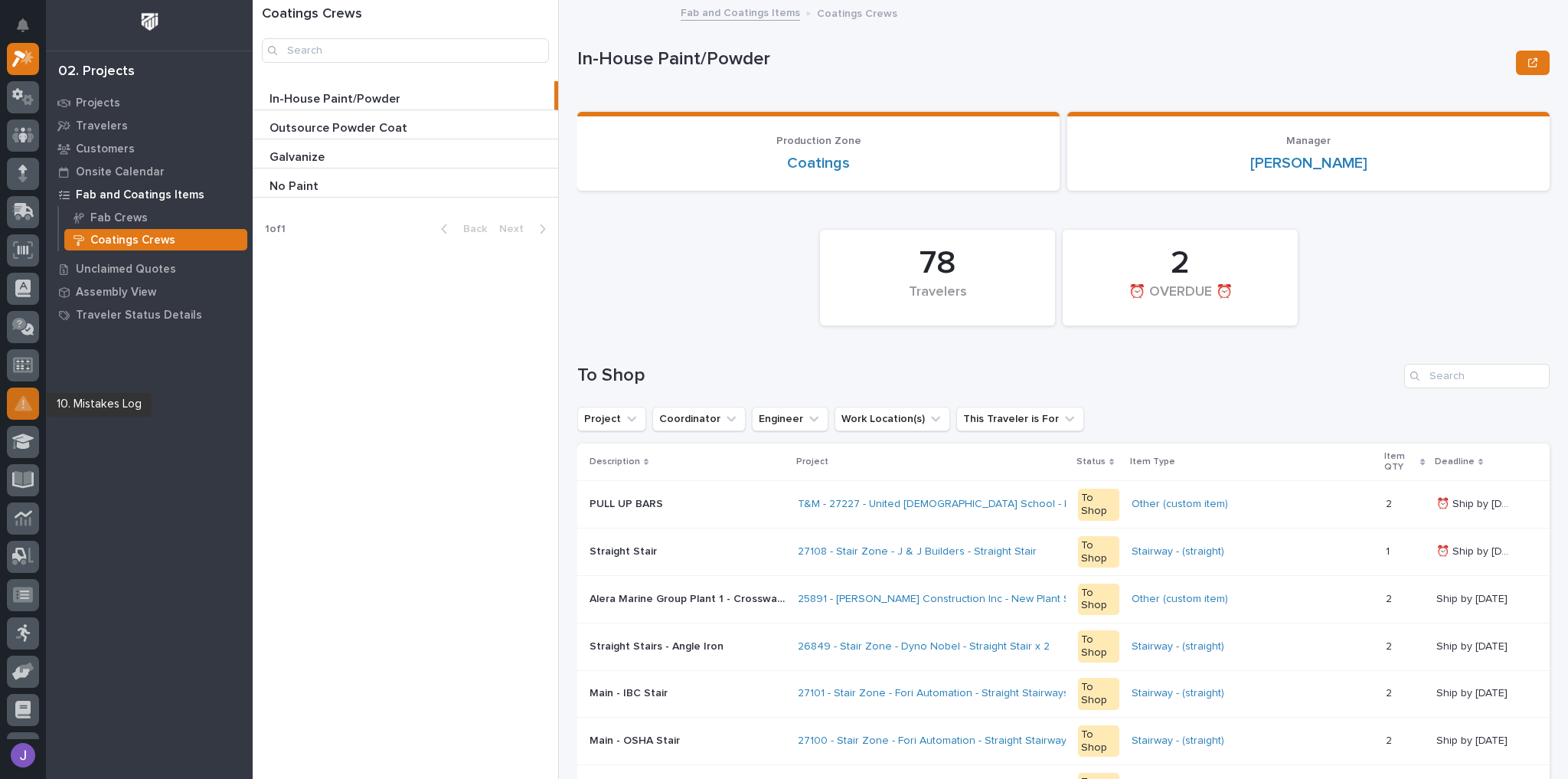
click at [24, 418] on div at bounding box center [22, 402] width 32 height 32
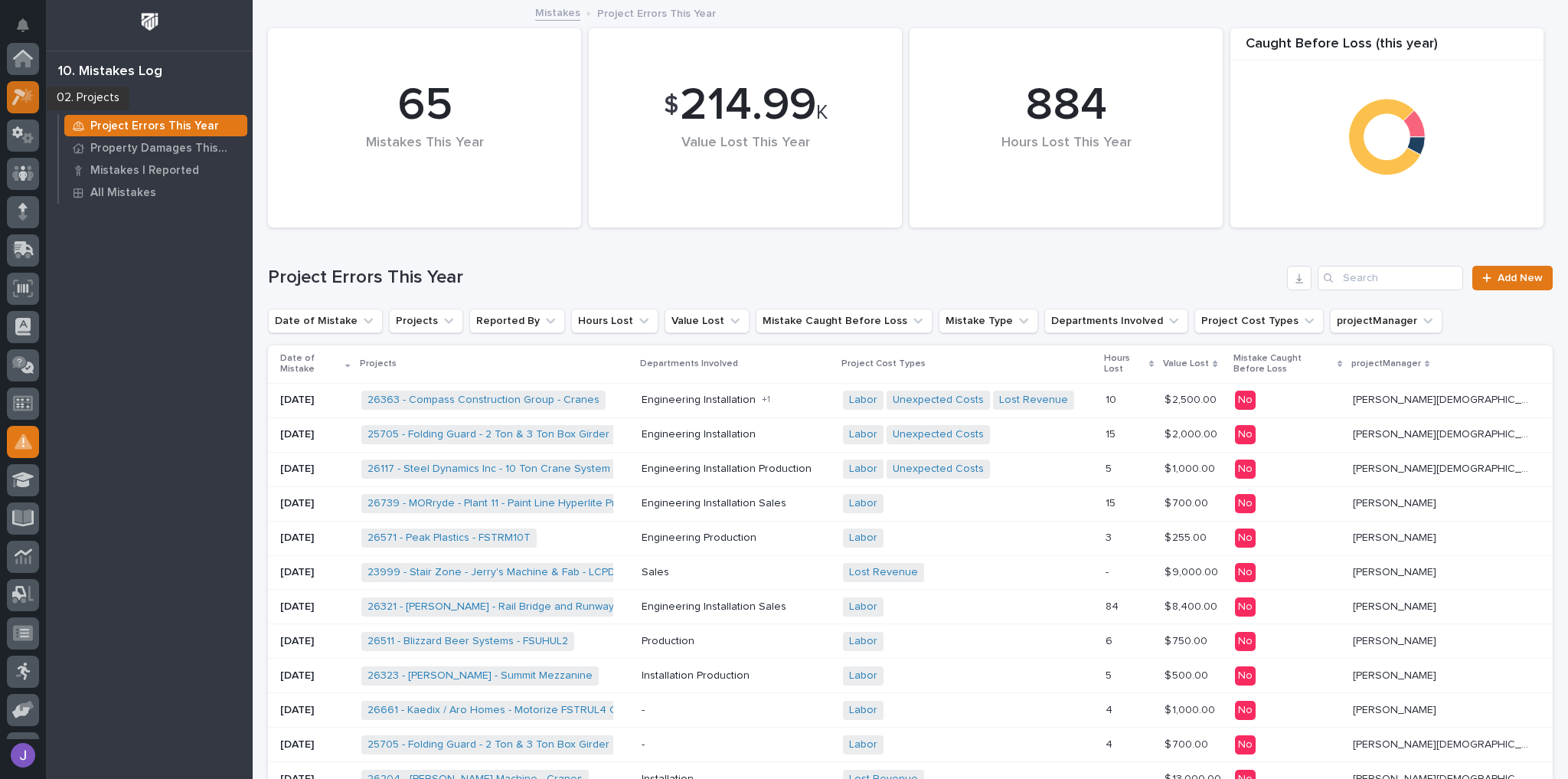
click at [25, 92] on icon at bounding box center [19, 96] width 13 height 16
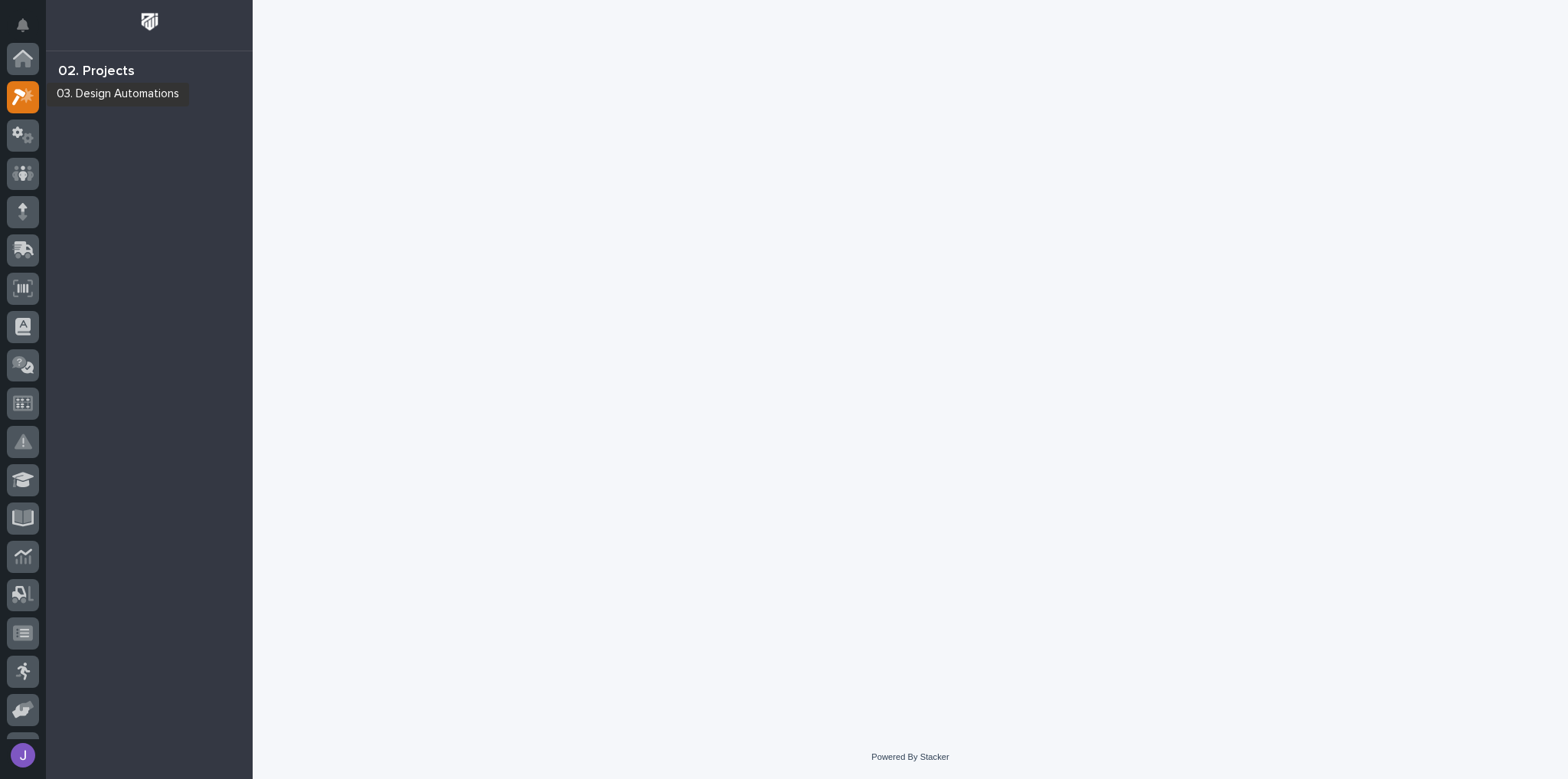
scroll to position [39, 0]
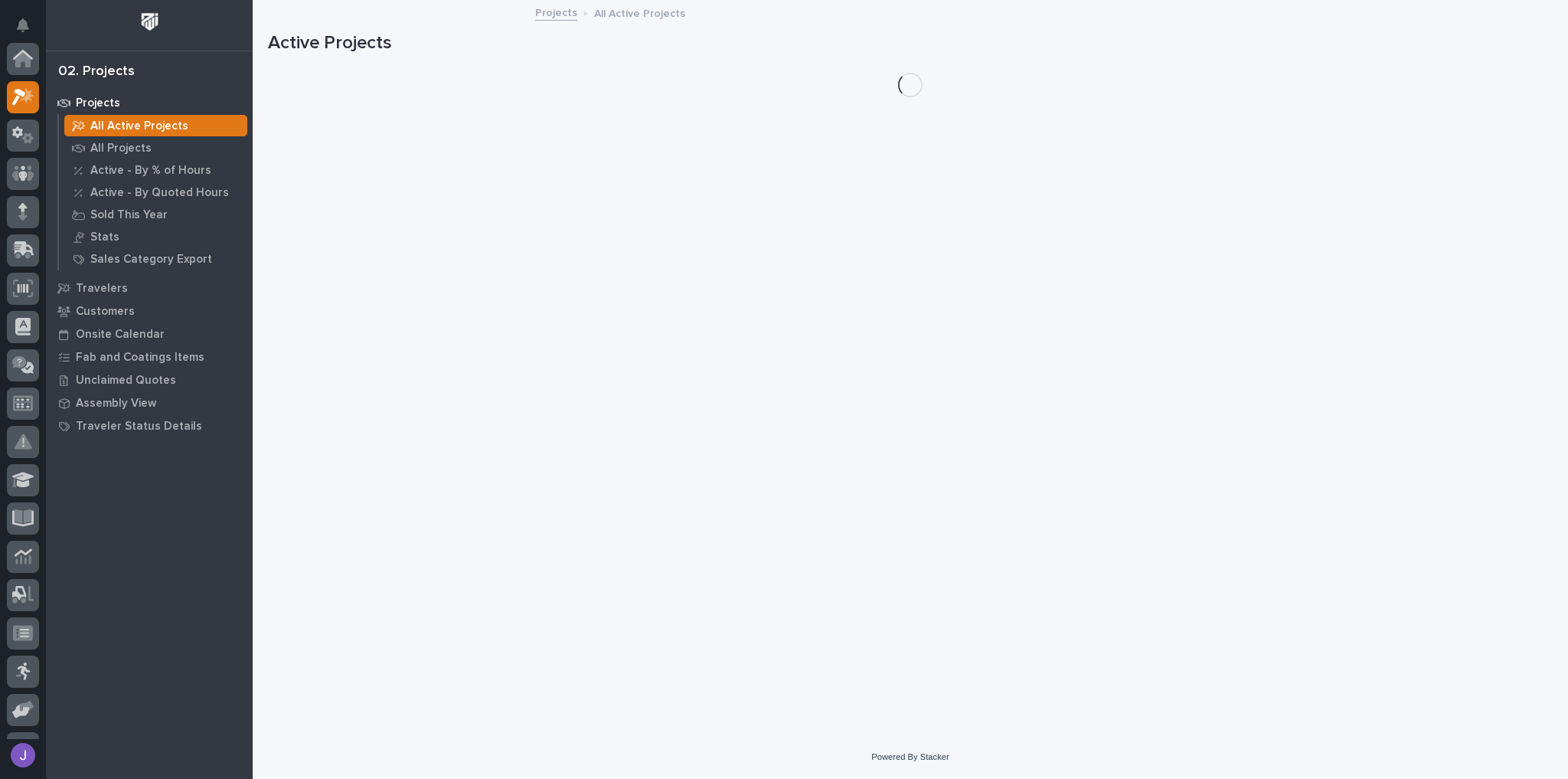
scroll to position [39, 0]
click at [123, 147] on p "All Projects" at bounding box center [121, 148] width 62 height 13
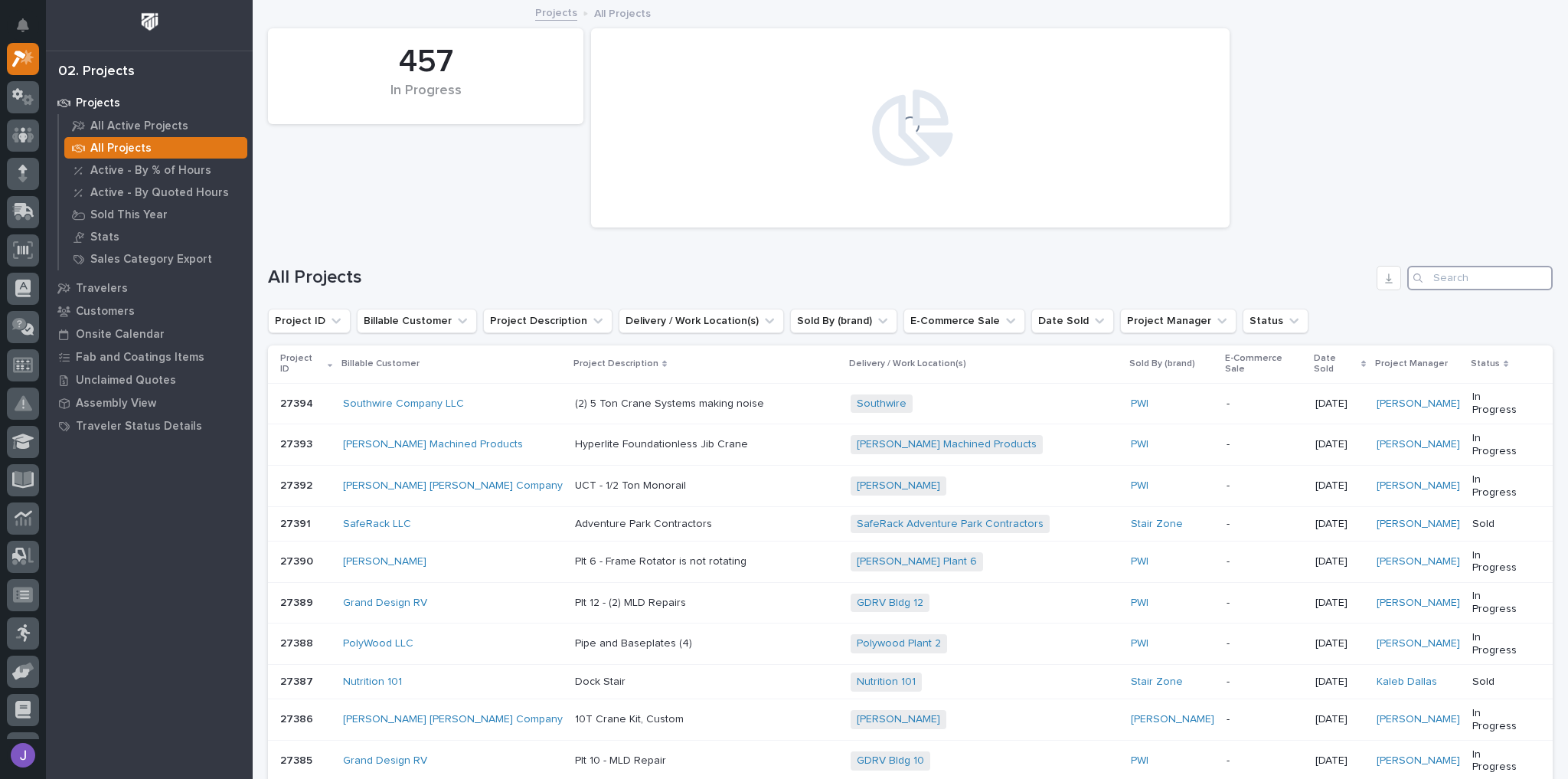
click at [1439, 278] on input "Search" at bounding box center [1479, 277] width 145 height 24
type input "27249"
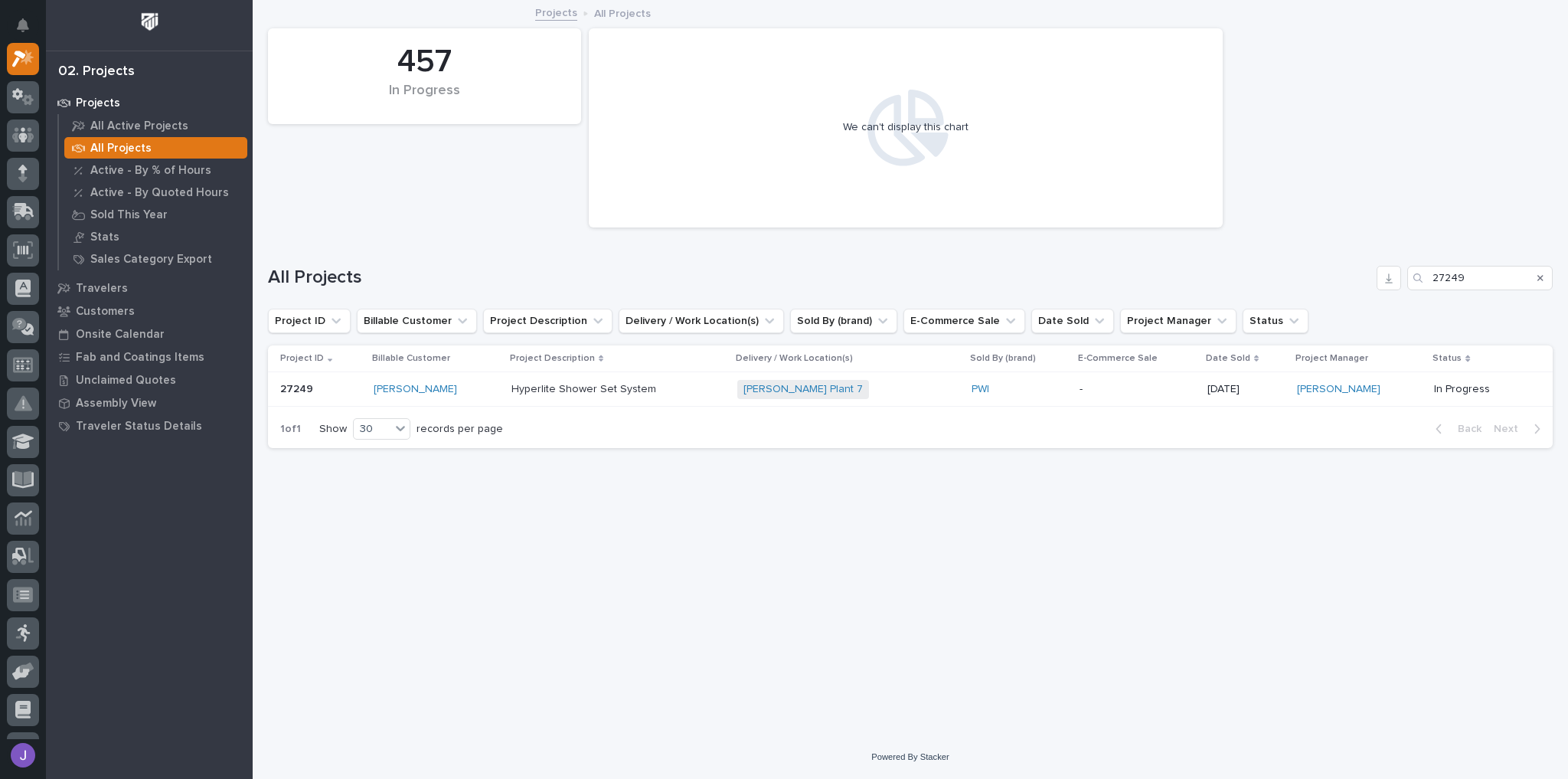
click at [468, 387] on div "Brinkley RV" at bounding box center [436, 390] width 125 height 13
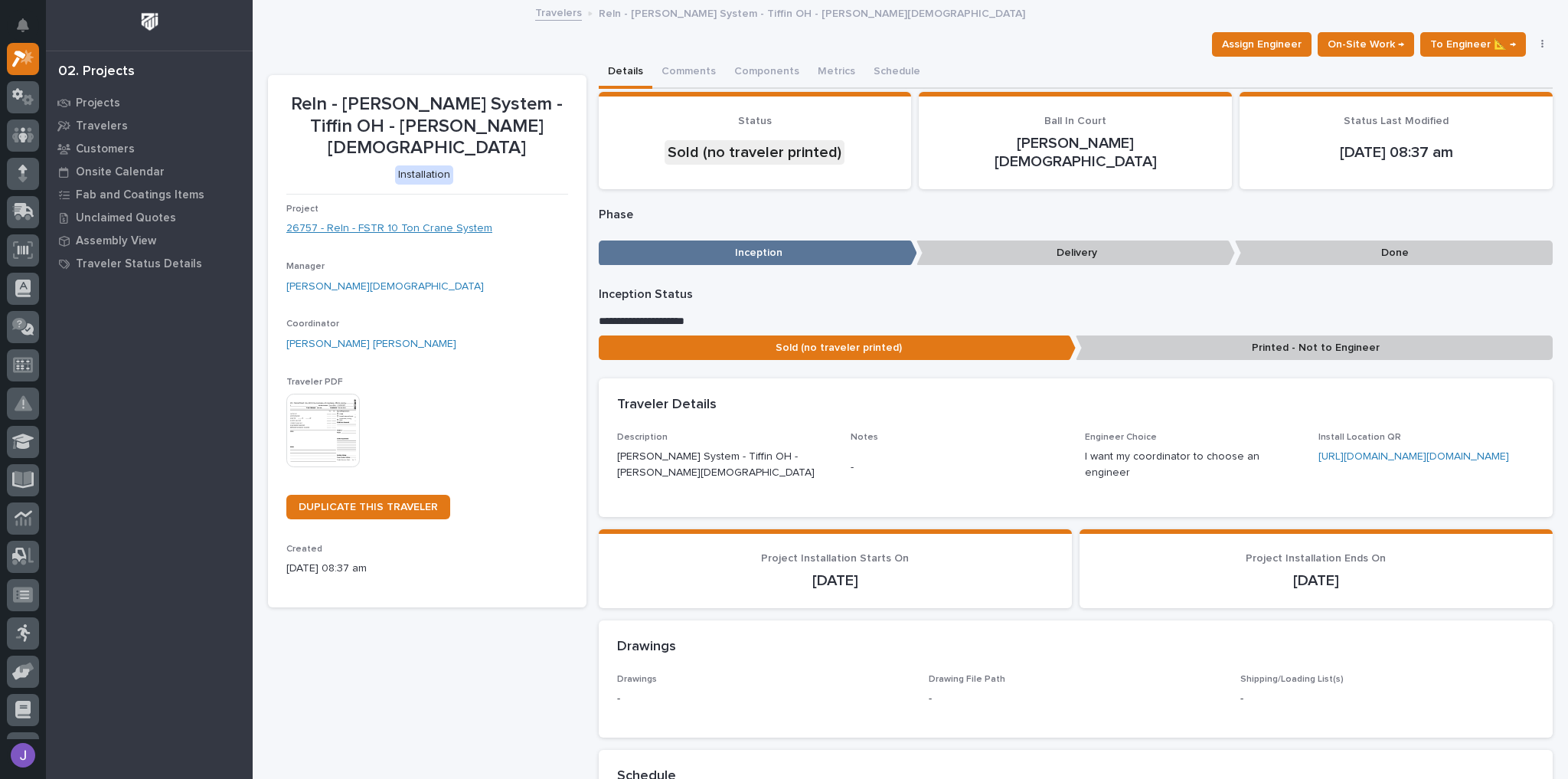
click at [468, 221] on link "26757 - Reln - FSTR 10 Ton Crane System" at bounding box center [389, 228] width 206 height 16
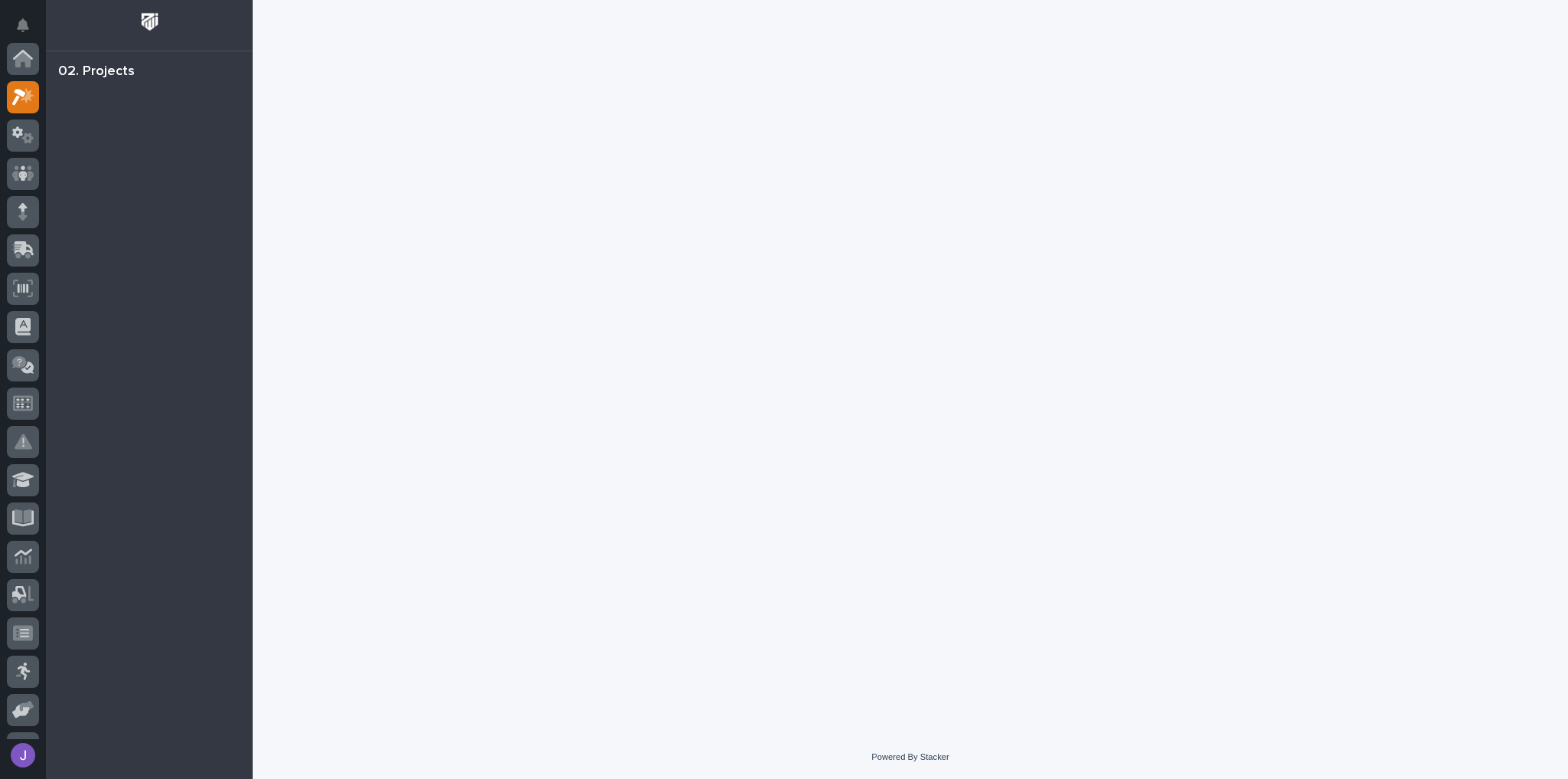
scroll to position [39, 0]
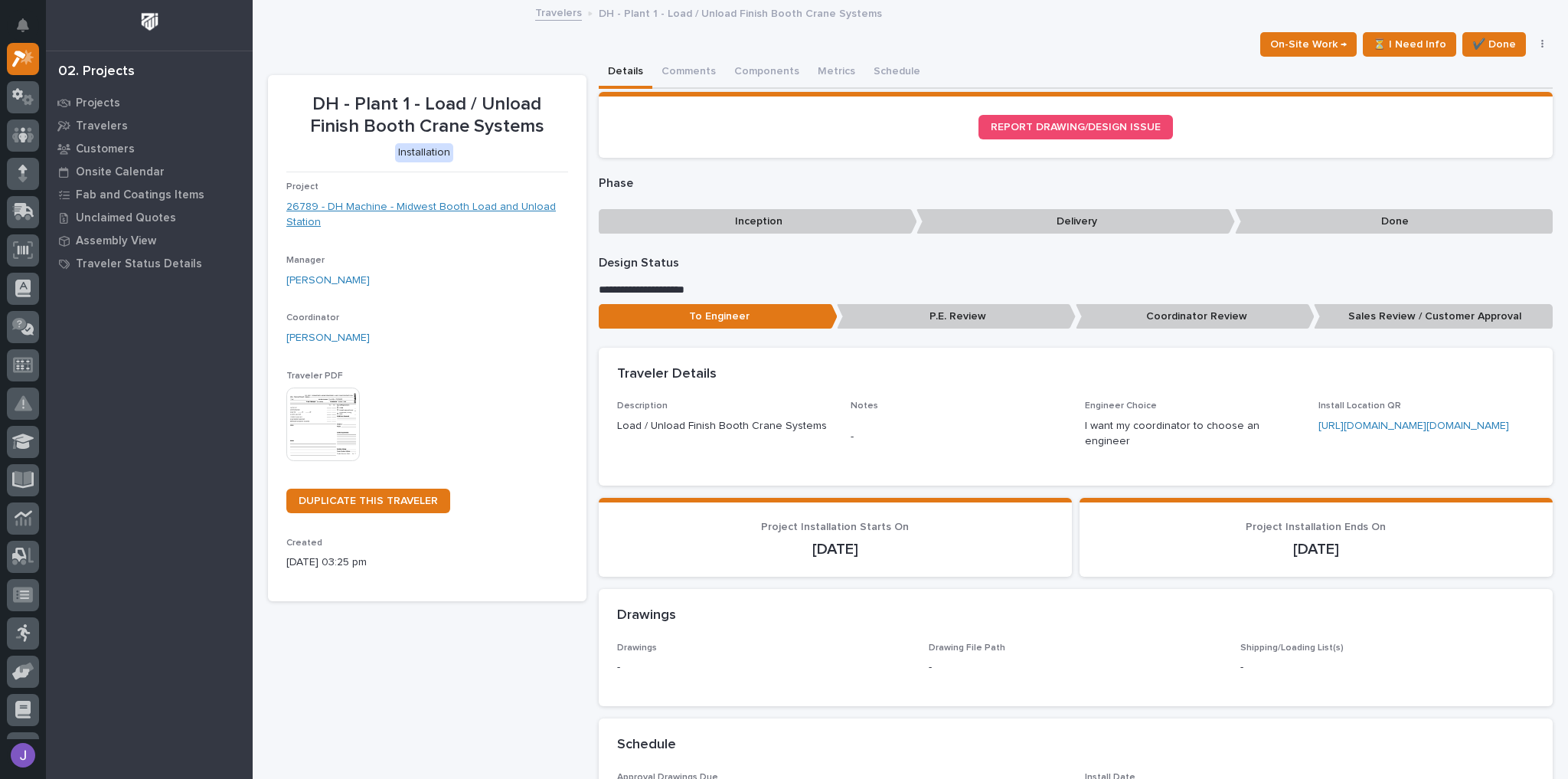
click at [386, 205] on link "26789 - DH Machine - Midwest Booth Load and Unload Station" at bounding box center [426, 215] width 282 height 32
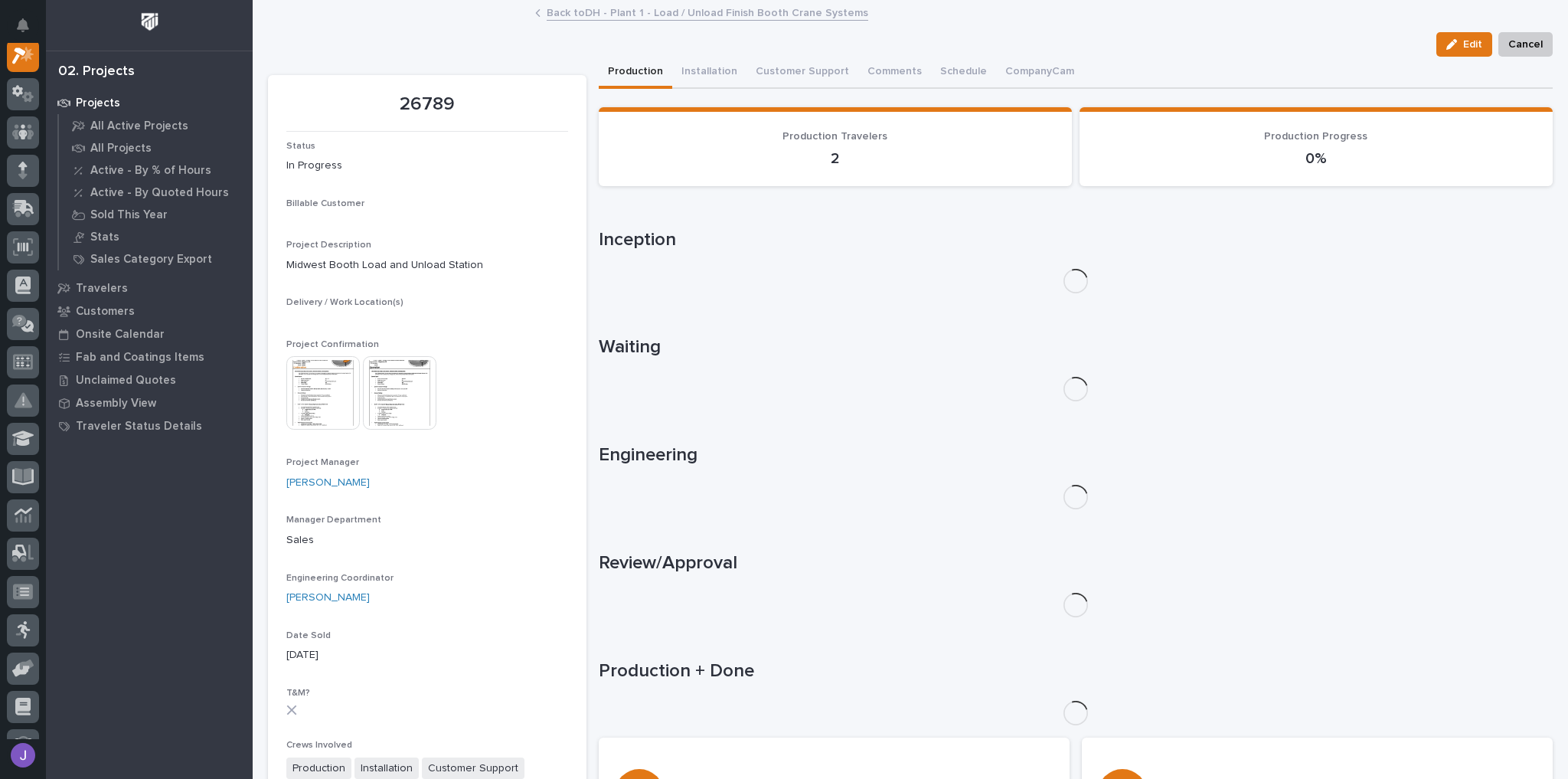
scroll to position [39, 0]
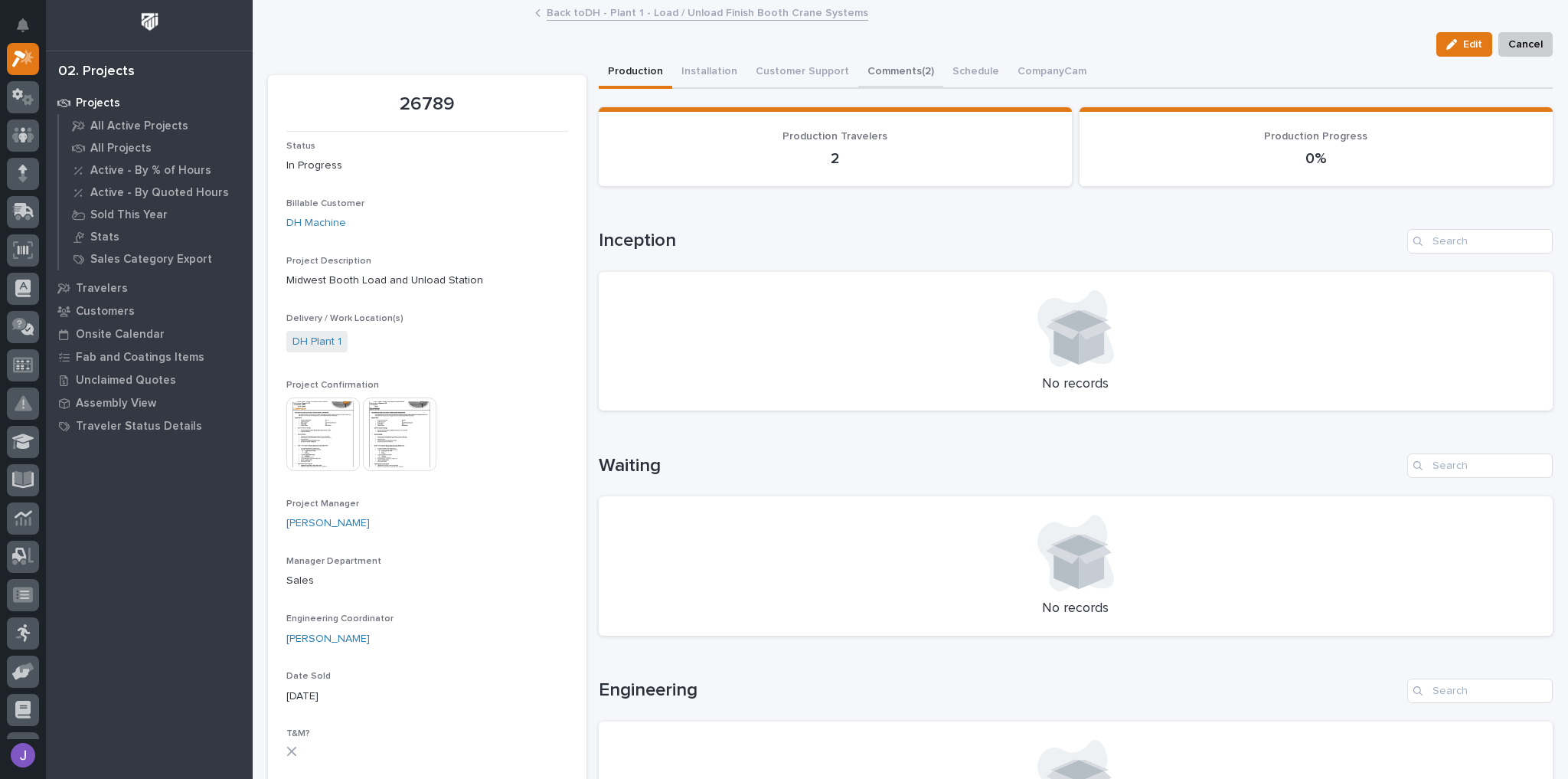
click at [871, 74] on button "Comments (2)" at bounding box center [900, 72] width 85 height 32
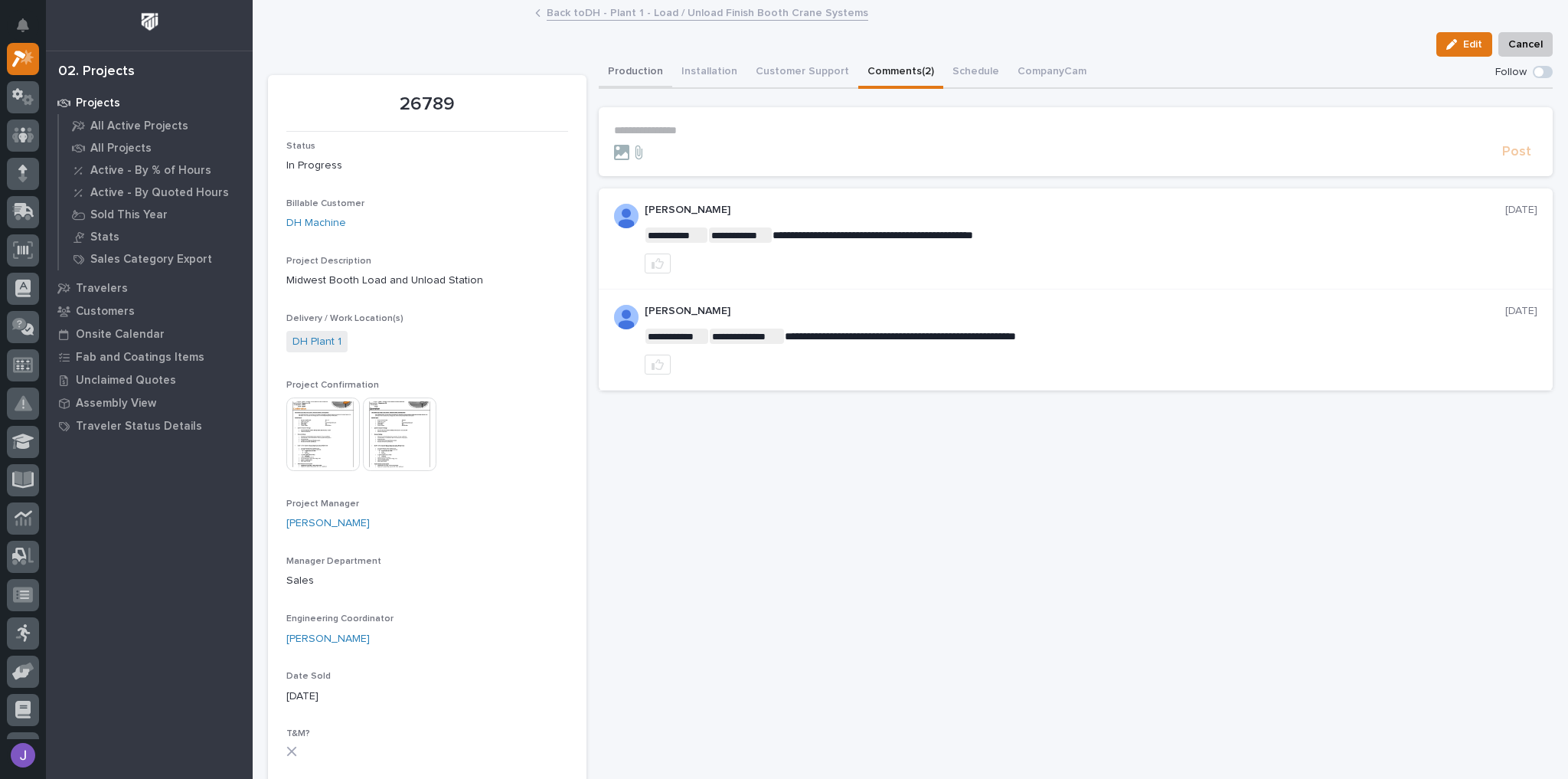
click at [617, 68] on button "Production" at bounding box center [635, 72] width 73 height 32
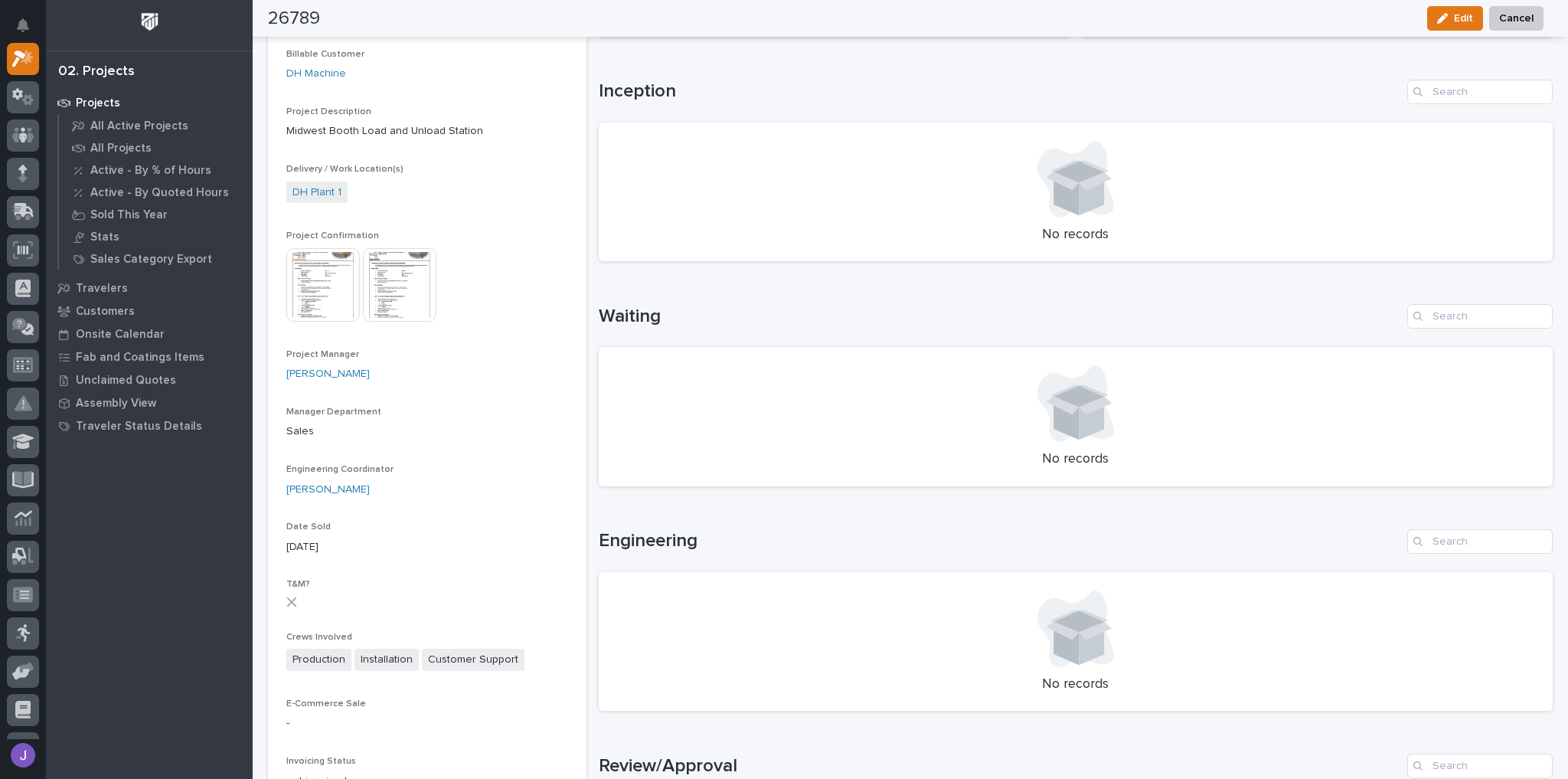
scroll to position [122, 0]
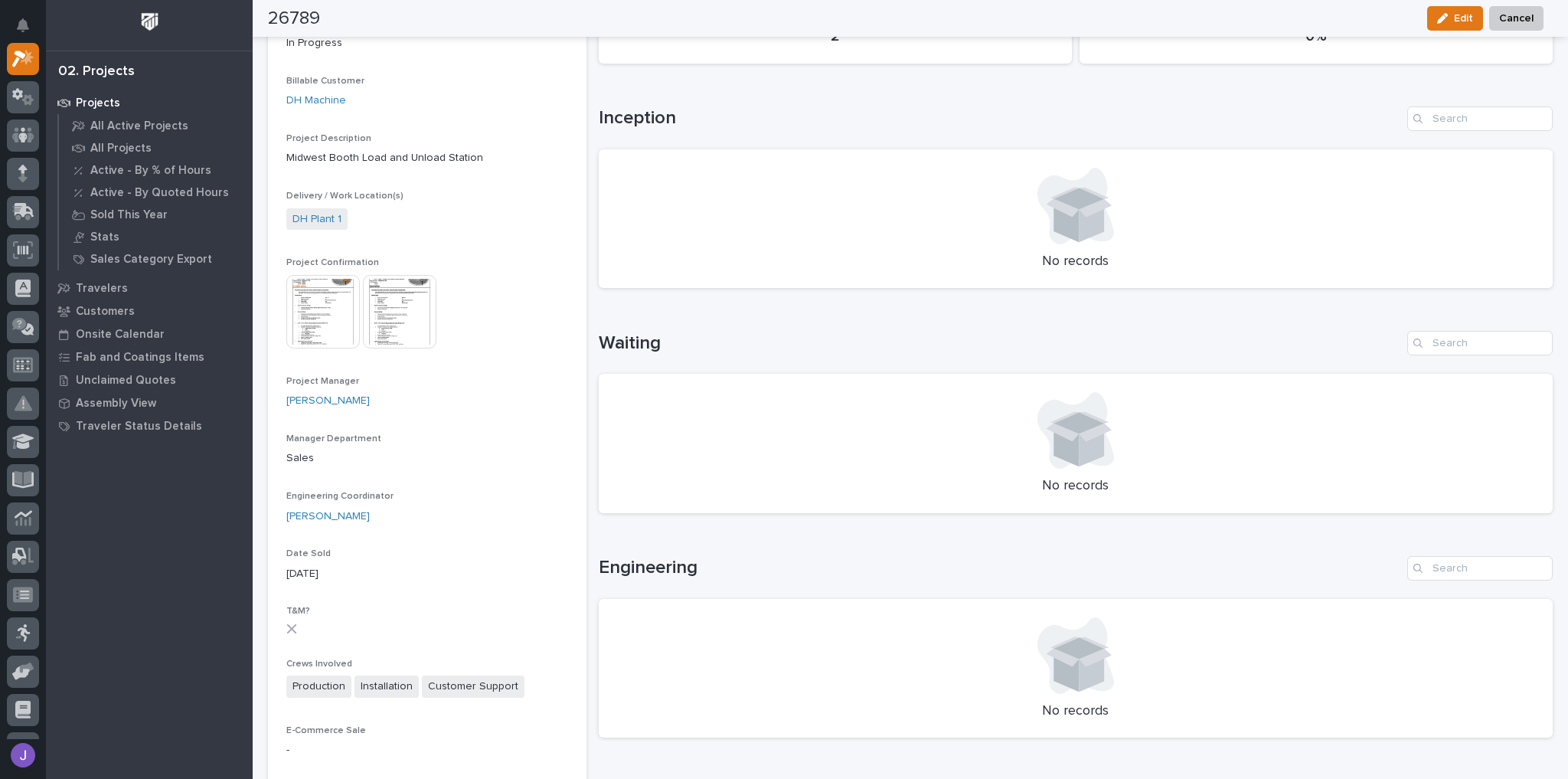
click at [338, 325] on img at bounding box center [322, 311] width 73 height 73
